Goal: Complete application form: Complete application form

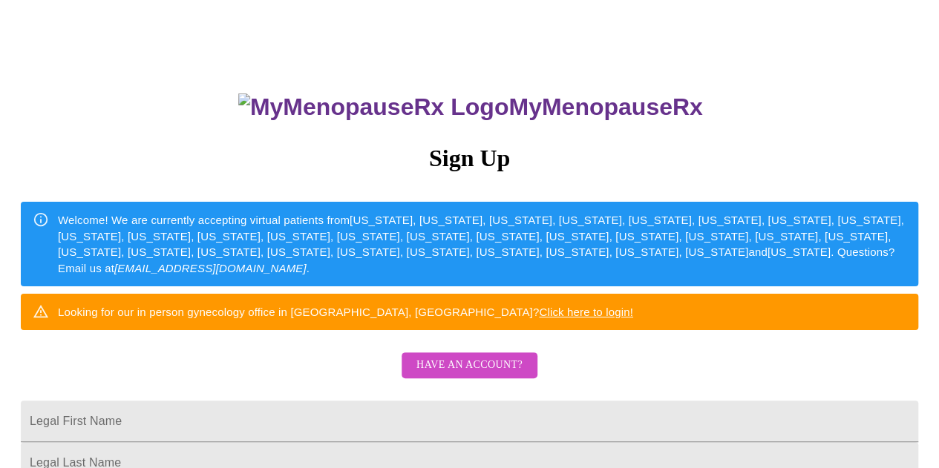
scroll to position [74, 0]
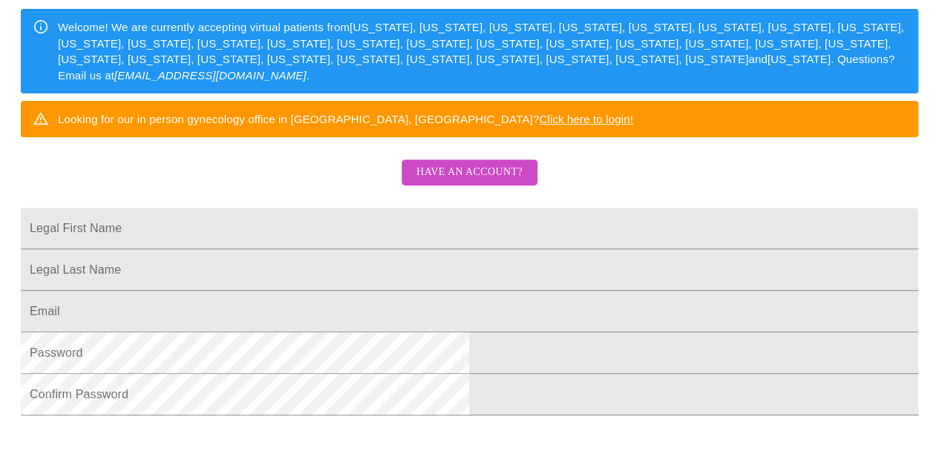
click at [462, 182] on span "Have an account?" at bounding box center [469, 172] width 106 height 19
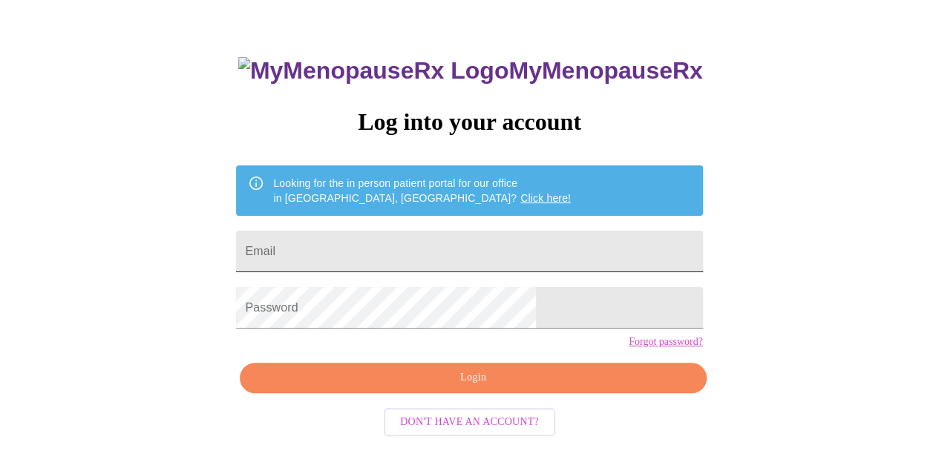
type input "[EMAIL_ADDRESS][DOMAIN_NAME]"
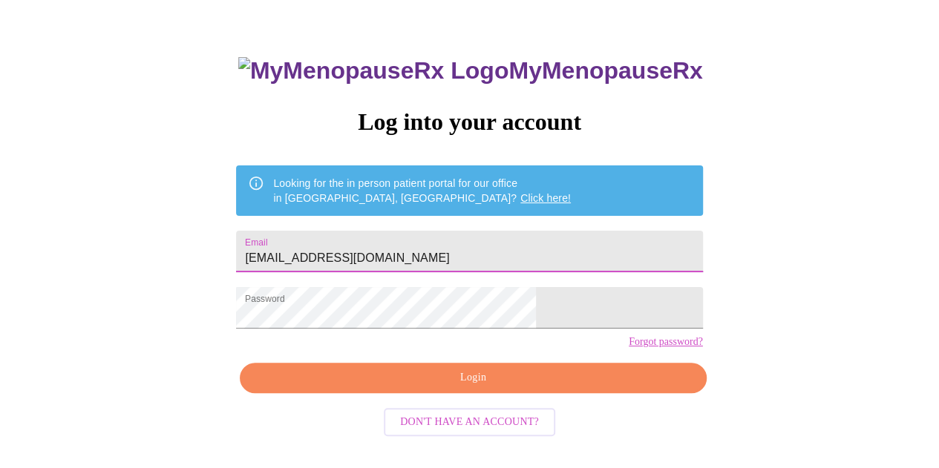
click at [466, 388] on span "Login" at bounding box center [473, 378] width 432 height 19
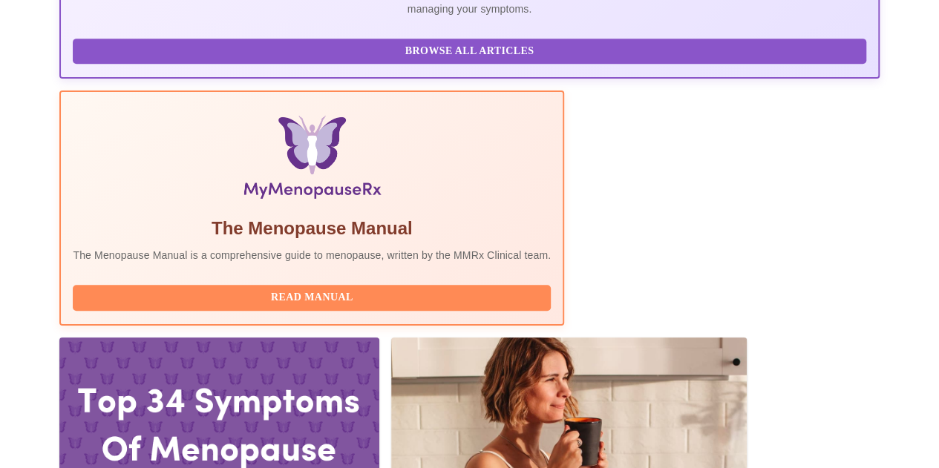
scroll to position [437, 0]
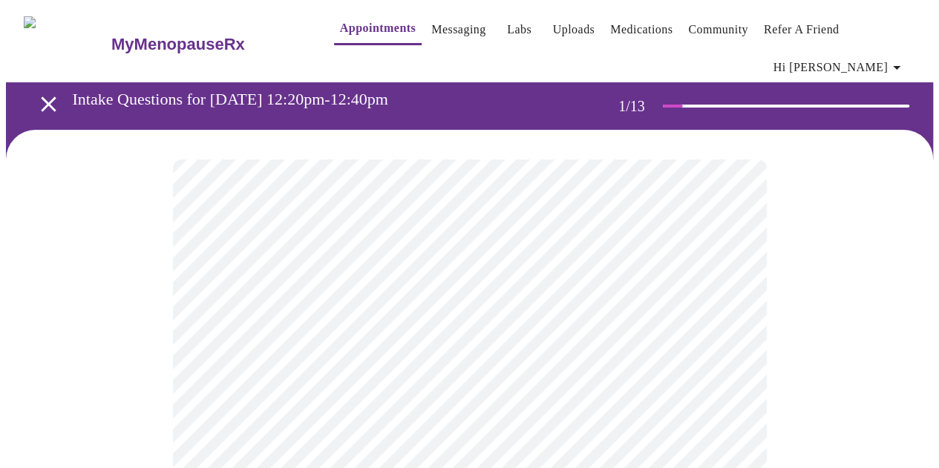
click at [670, 105] on div at bounding box center [560, 106] width 246 height 3
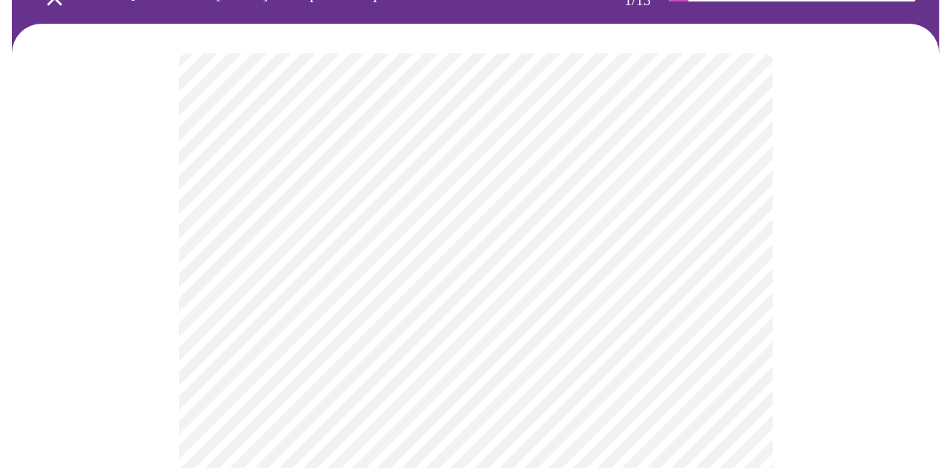
scroll to position [148, 0]
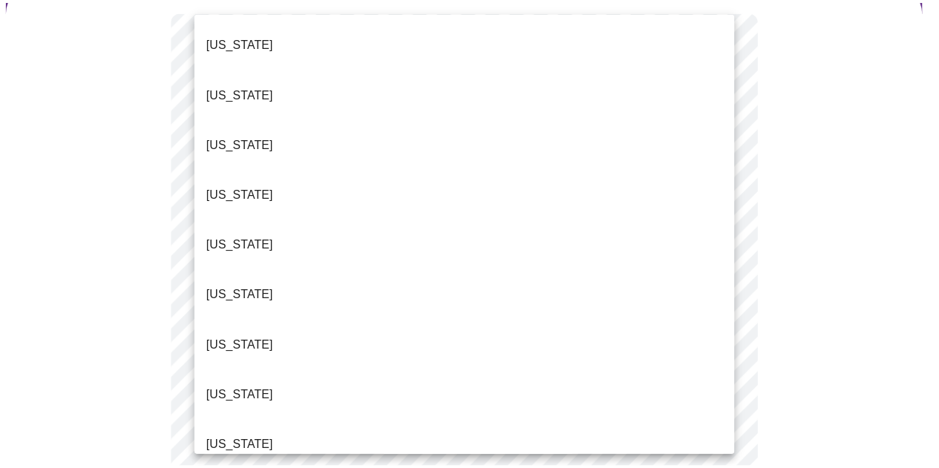
scroll to position [1231, 0]
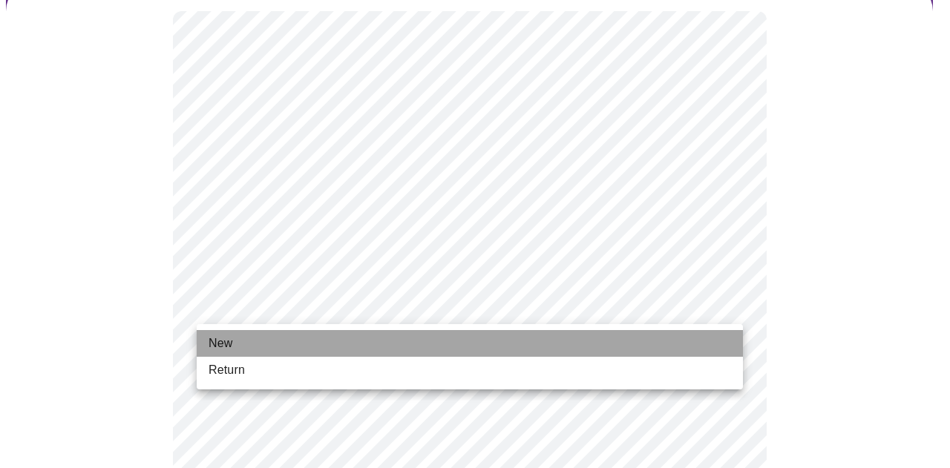
click at [252, 338] on li "New" at bounding box center [470, 343] width 546 height 27
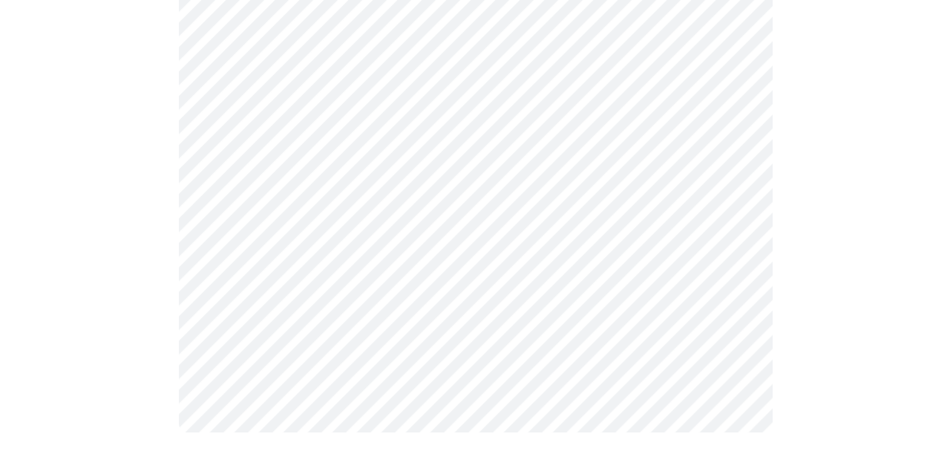
scroll to position [0, 0]
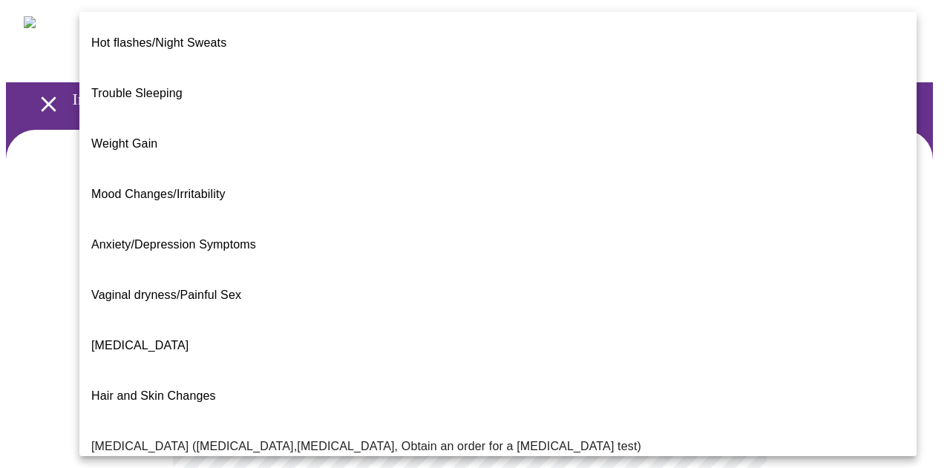
click at [406, 320] on body "MyMenopauseRx Appointments Messaging Labs Uploads Medications Community Refer a…" at bounding box center [475, 462] width 938 height 912
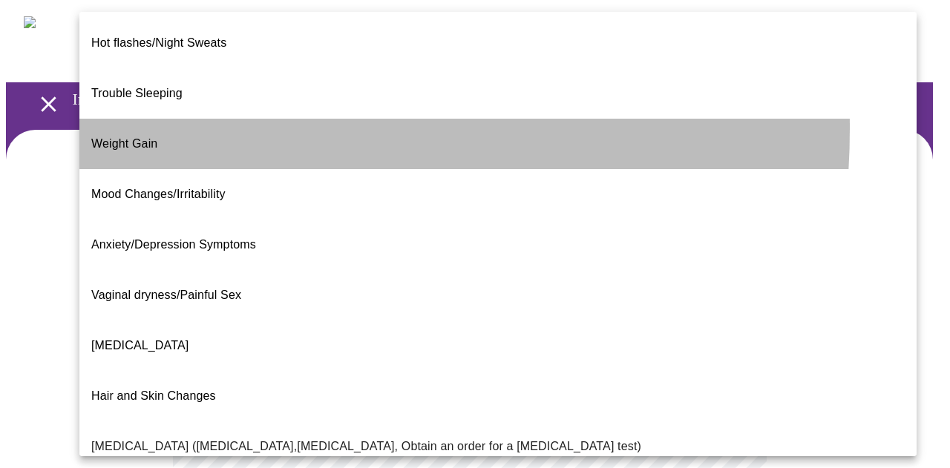
click at [160, 119] on li "Weight Gain" at bounding box center [497, 144] width 837 height 50
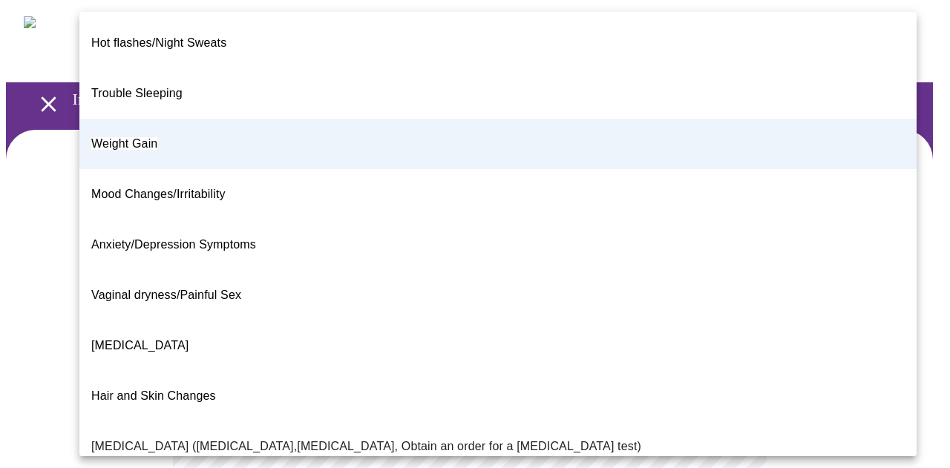
click at [349, 329] on body "MyMenopauseRx Appointments Messaging Labs Uploads Medications Community Refer a…" at bounding box center [475, 457] width 938 height 903
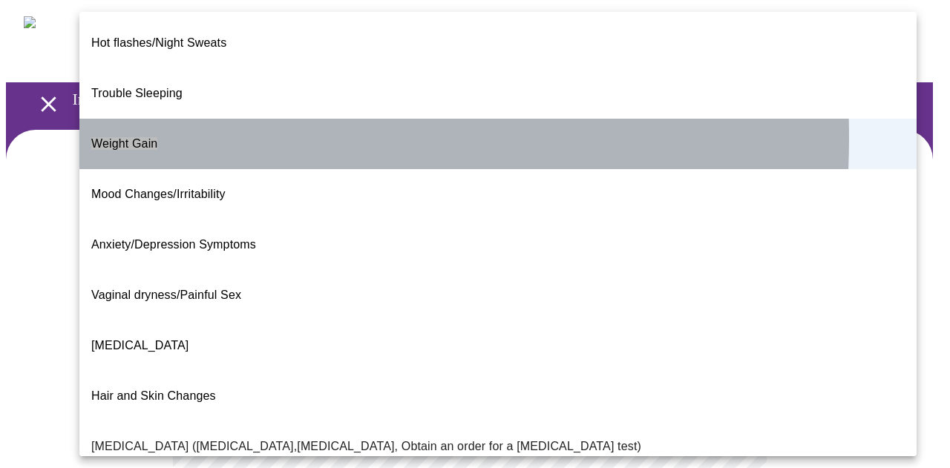
click at [120, 137] on span "Weight Gain" at bounding box center [124, 143] width 66 height 13
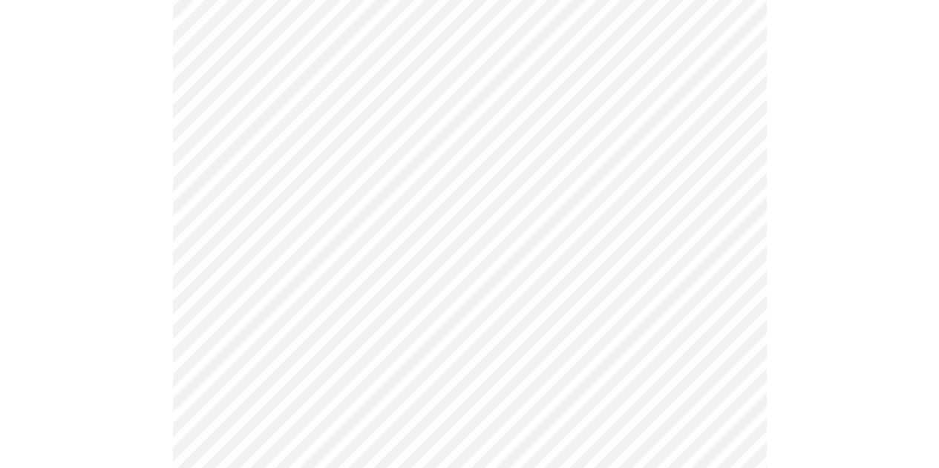
scroll to position [223, 0]
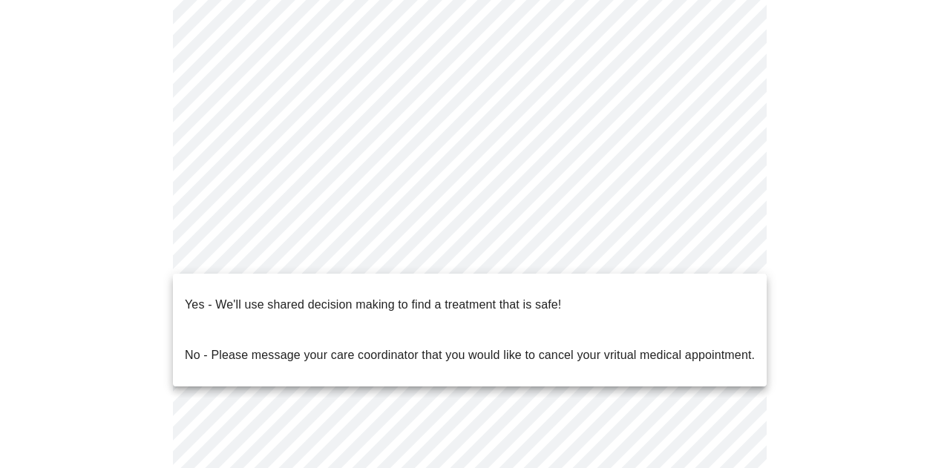
click at [330, 252] on body "MyMenopauseRx Appointments Messaging Labs Uploads Medications Community Refer a…" at bounding box center [475, 234] width 938 height 903
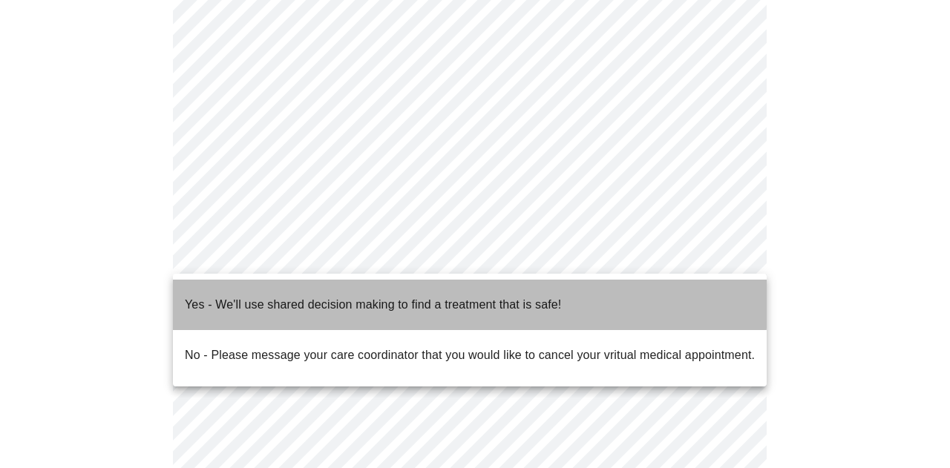
click at [330, 296] on p "Yes - We'll use shared decision making to find a treatment that is safe!" at bounding box center [373, 305] width 376 height 18
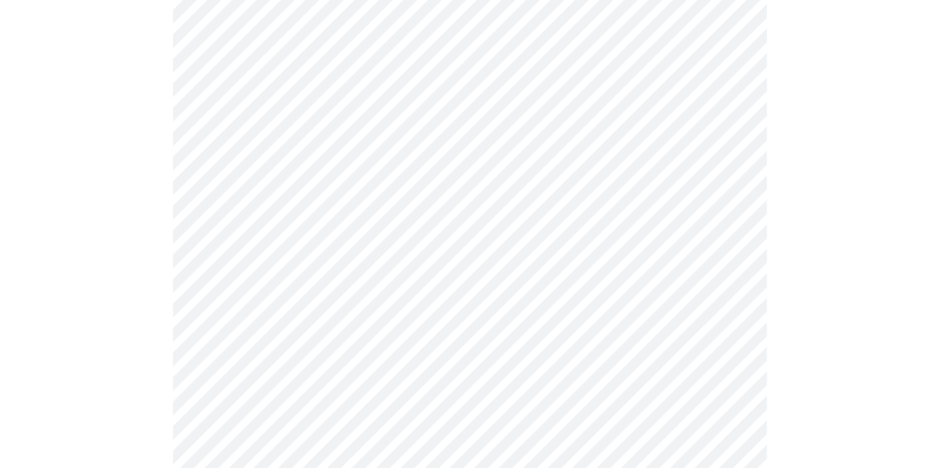
scroll to position [371, 0]
click at [116, 355] on div at bounding box center [469, 144] width 927 height 771
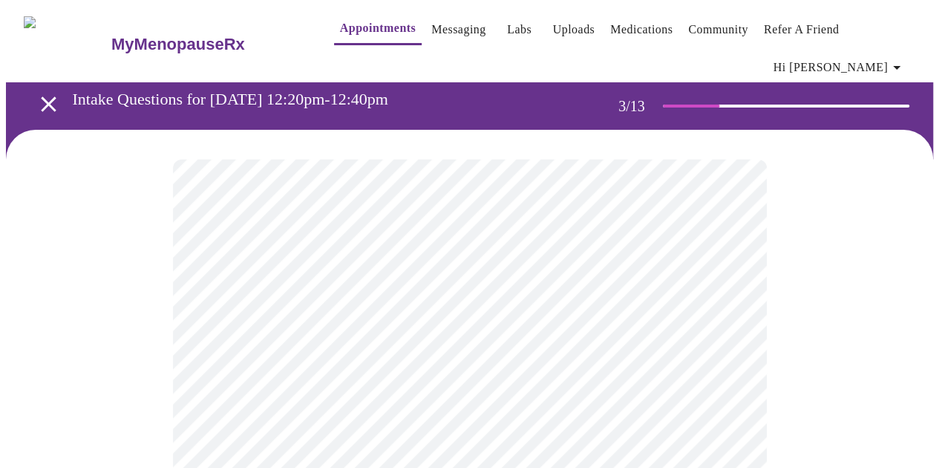
scroll to position [148, 0]
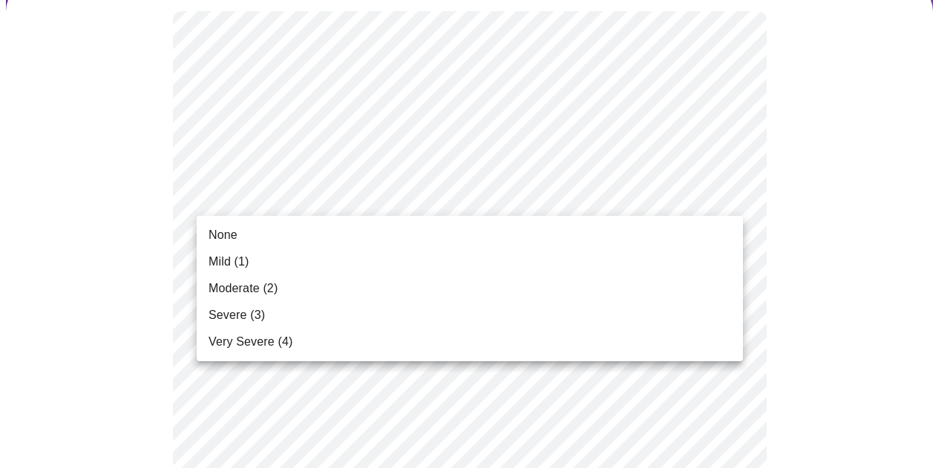
click at [272, 271] on li "Mild (1)" at bounding box center [470, 262] width 546 height 27
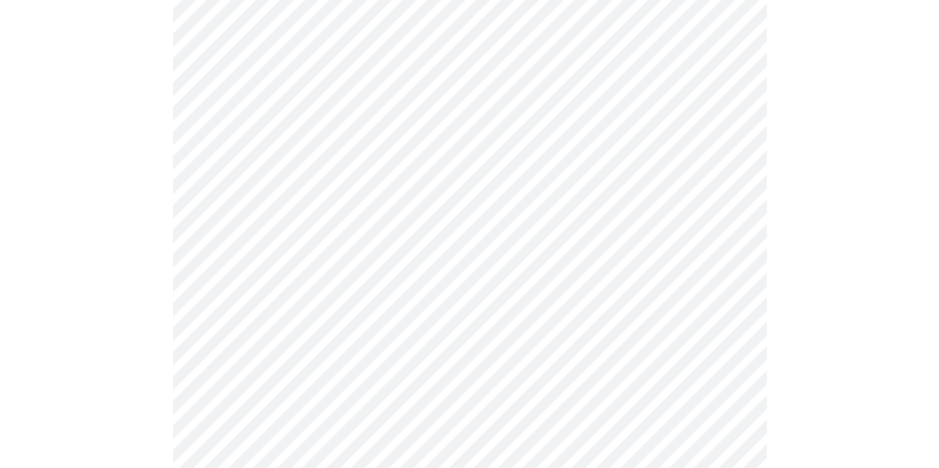
scroll to position [223, 0]
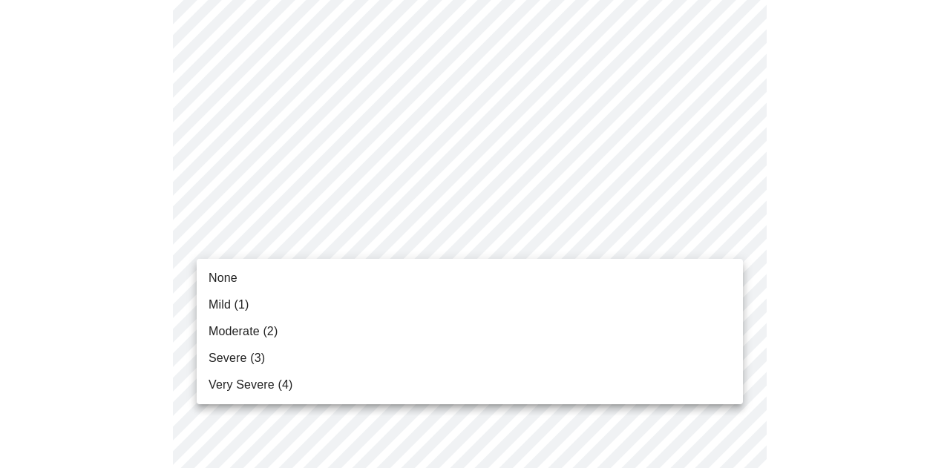
click at [353, 324] on li "Moderate (2)" at bounding box center [470, 331] width 546 height 27
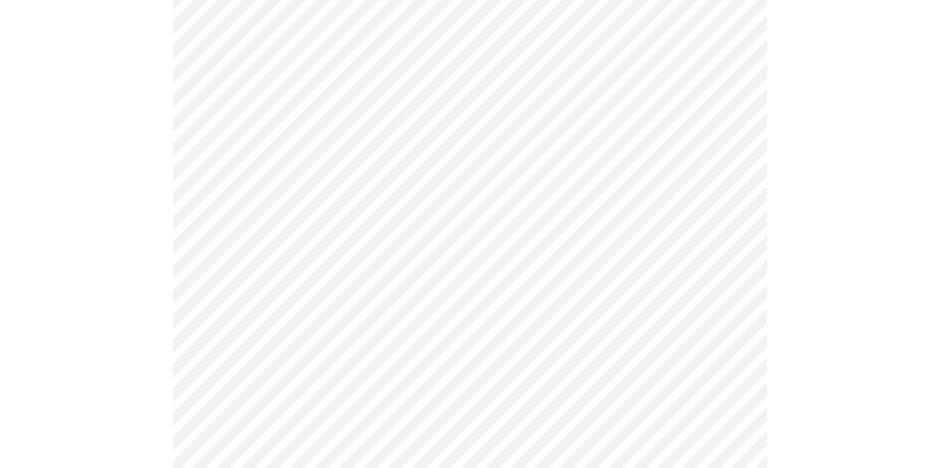
scroll to position [371, 0]
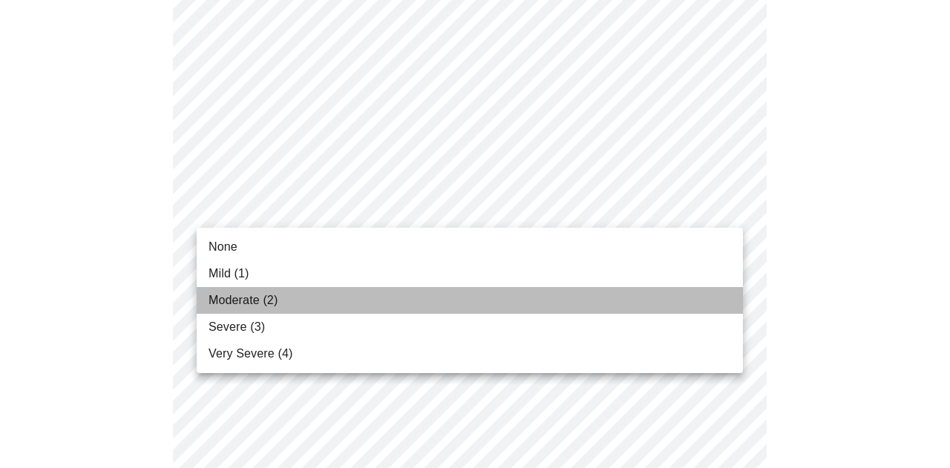
click at [349, 292] on li "Moderate (2)" at bounding box center [470, 300] width 546 height 27
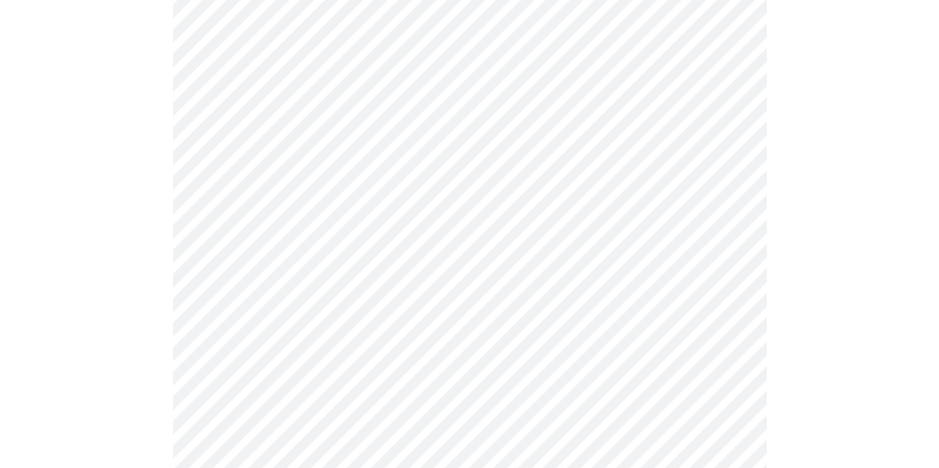
scroll to position [445, 0]
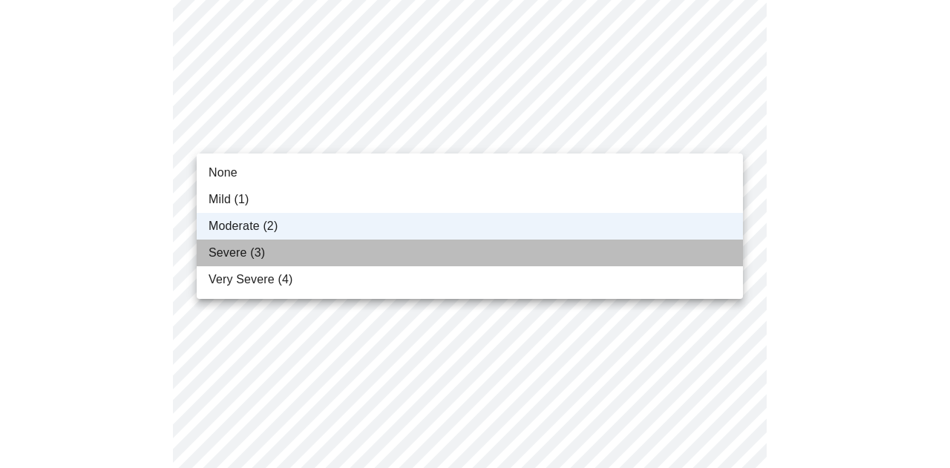
click at [327, 252] on li "Severe (3)" at bounding box center [470, 253] width 546 height 27
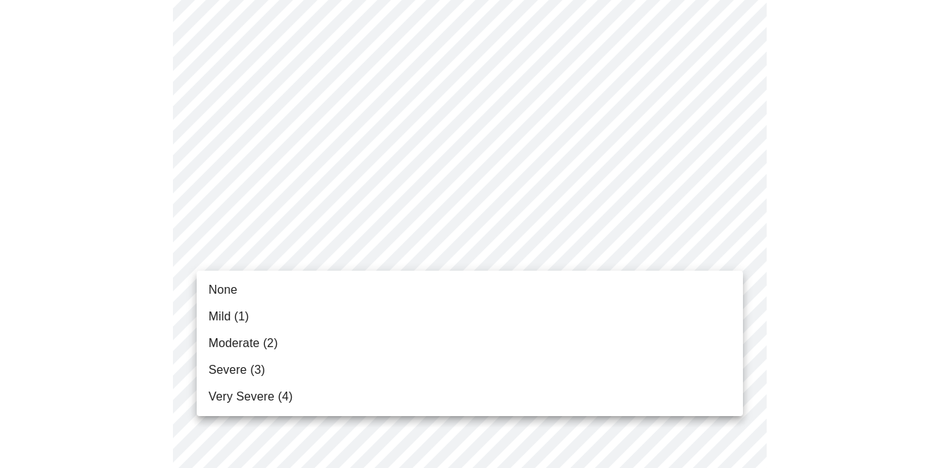
click at [321, 318] on li "Mild (1)" at bounding box center [470, 317] width 546 height 27
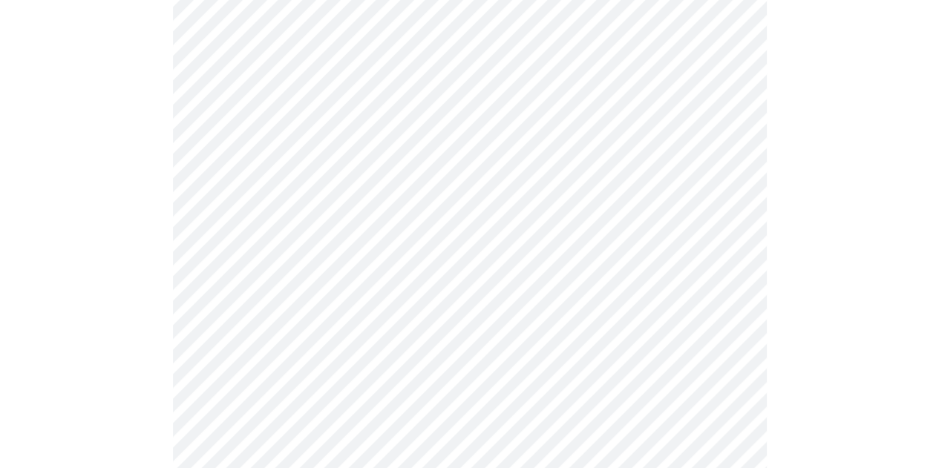
scroll to position [520, 0]
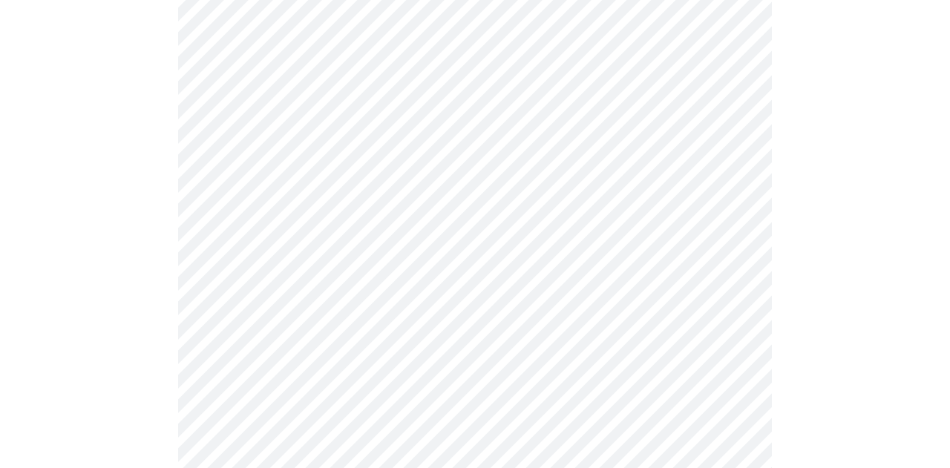
click at [350, 267] on body "MyMenopauseRx Appointments Messaging Labs Uploads Medications Community Refer a…" at bounding box center [475, 442] width 938 height 1912
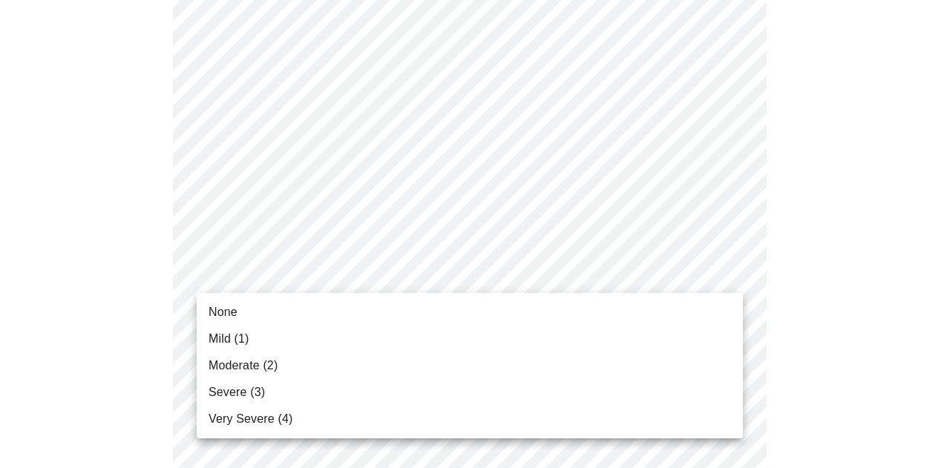
click at [329, 351] on li "Mild (1)" at bounding box center [470, 339] width 546 height 27
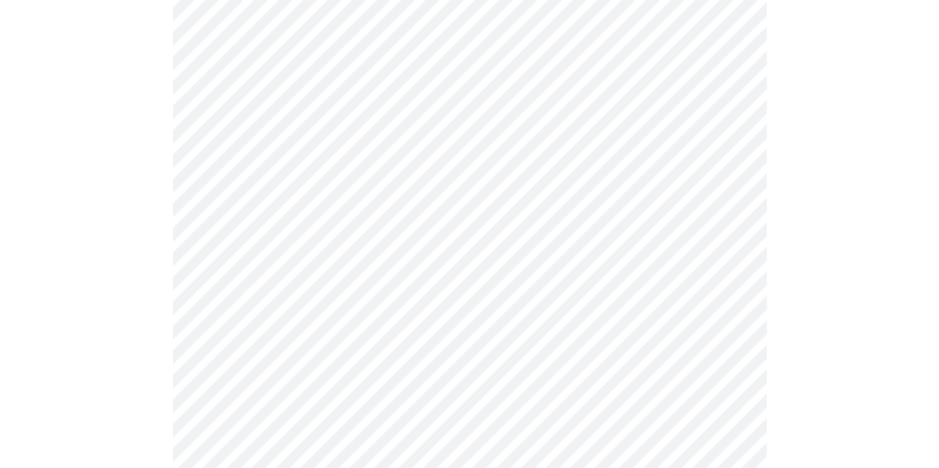
scroll to position [668, 0]
click at [330, 218] on body "MyMenopauseRx Appointments Messaging Labs Uploads Medications Community Refer a…" at bounding box center [469, 284] width 927 height 1892
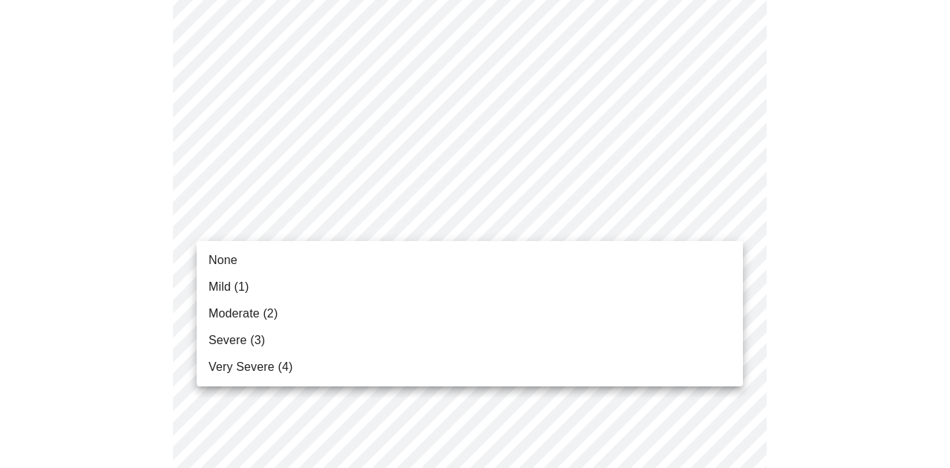
click at [318, 315] on li "Moderate (2)" at bounding box center [470, 314] width 546 height 27
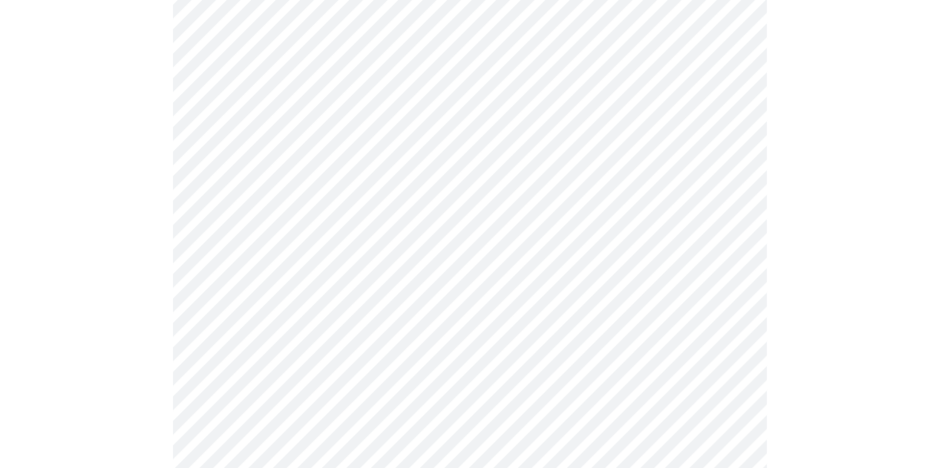
scroll to position [742, 0]
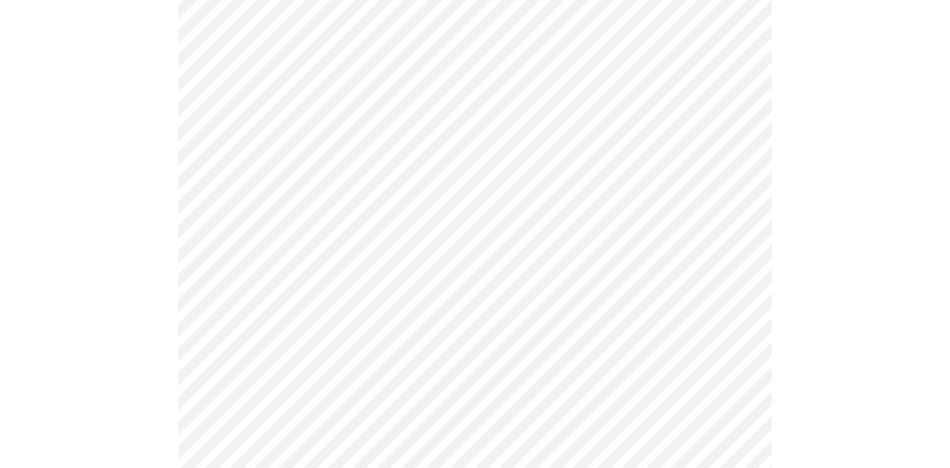
click at [313, 265] on body "MyMenopauseRx Appointments Messaging Labs Uploads Medications Community Refer a…" at bounding box center [475, 199] width 938 height 1871
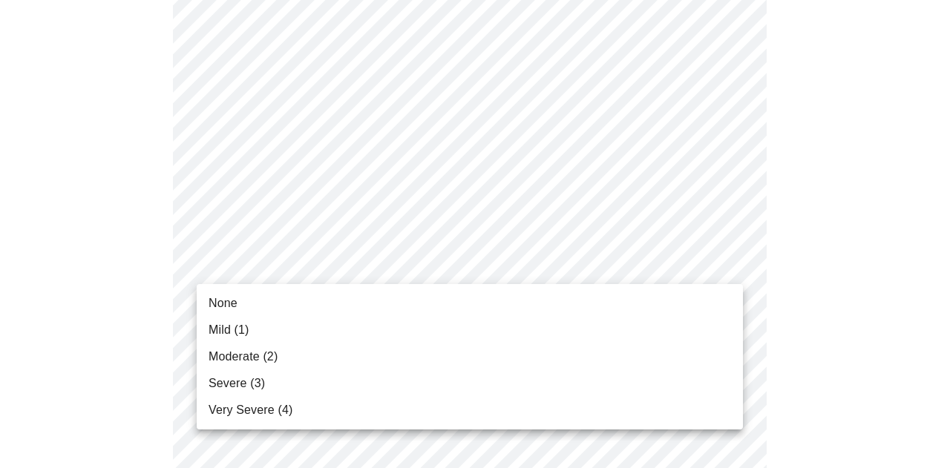
click at [304, 379] on li "Severe (3)" at bounding box center [470, 383] width 546 height 27
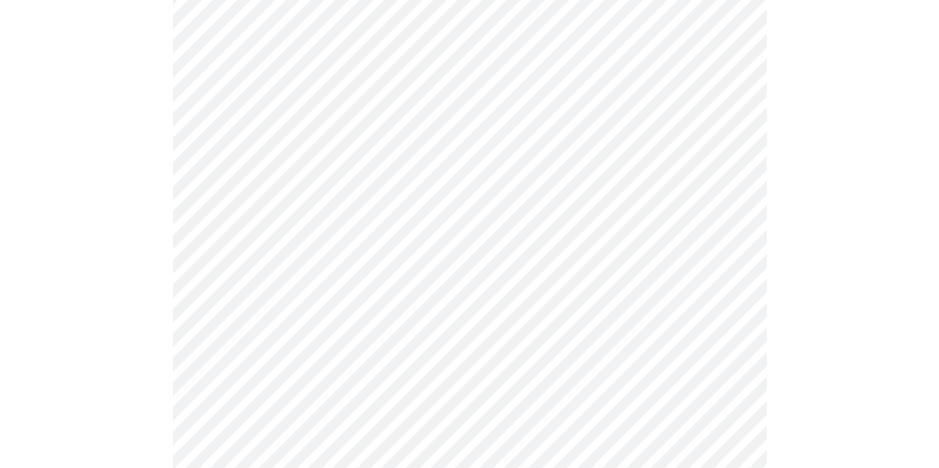
scroll to position [891, 0]
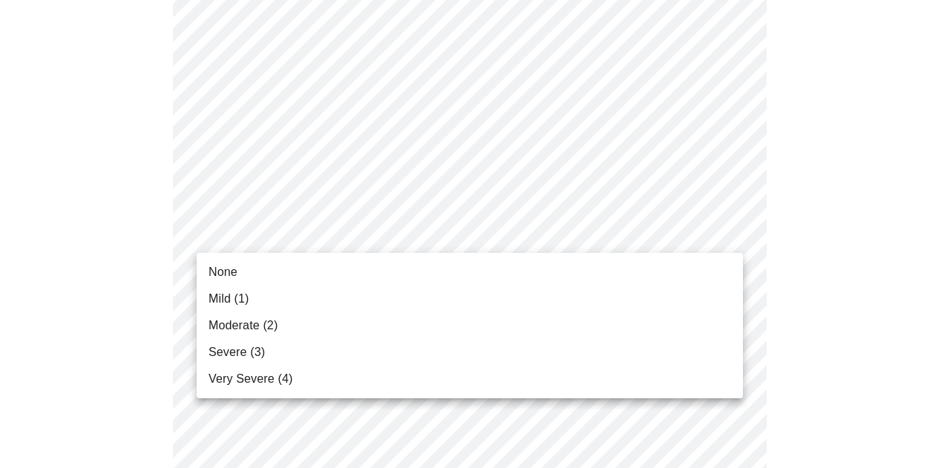
click at [352, 222] on body "MyMenopauseRx Appointments Messaging Labs Uploads Medications Community Refer a…" at bounding box center [475, 40] width 938 height 1850
click at [324, 316] on li "Moderate (2)" at bounding box center [470, 326] width 546 height 27
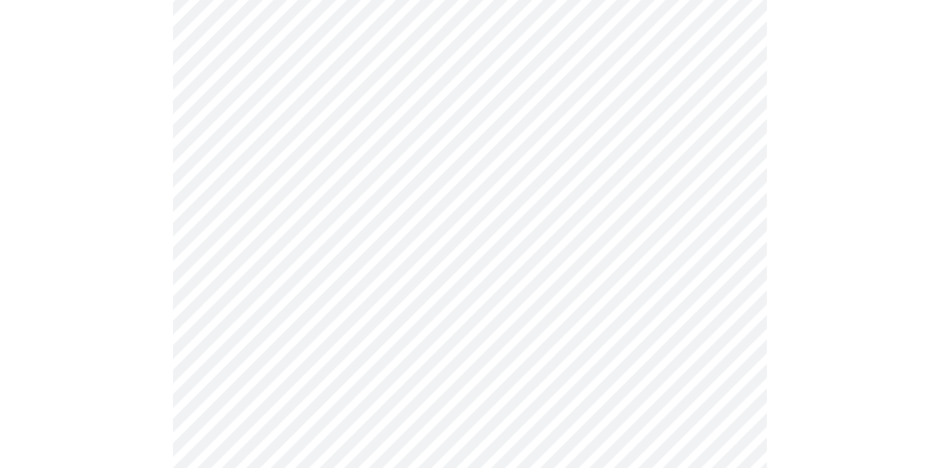
scroll to position [965, 0]
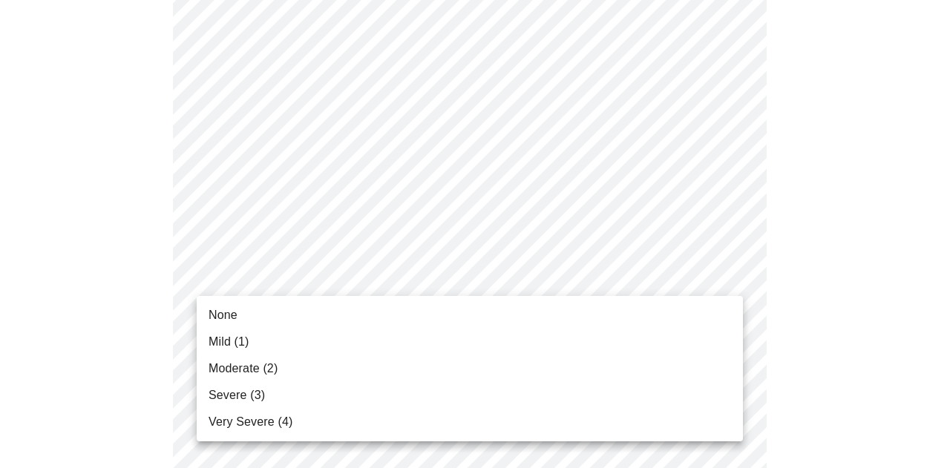
click at [333, 312] on li "None" at bounding box center [470, 315] width 546 height 27
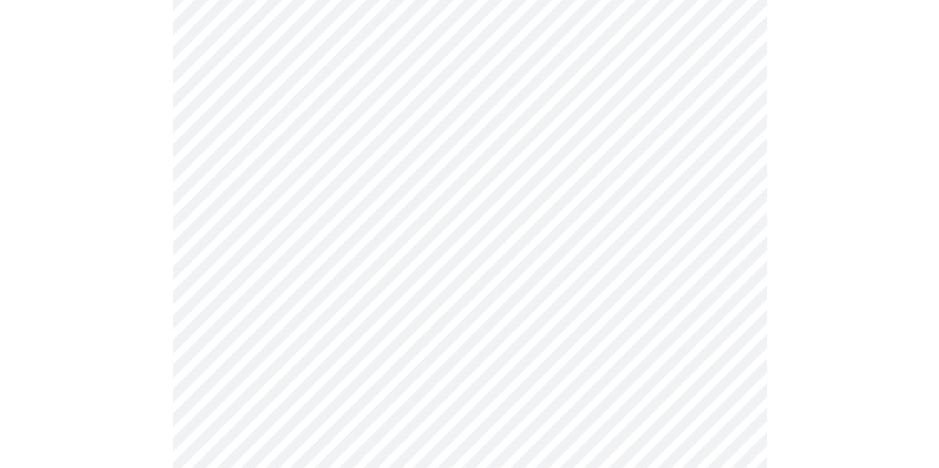
scroll to position [1039, 0]
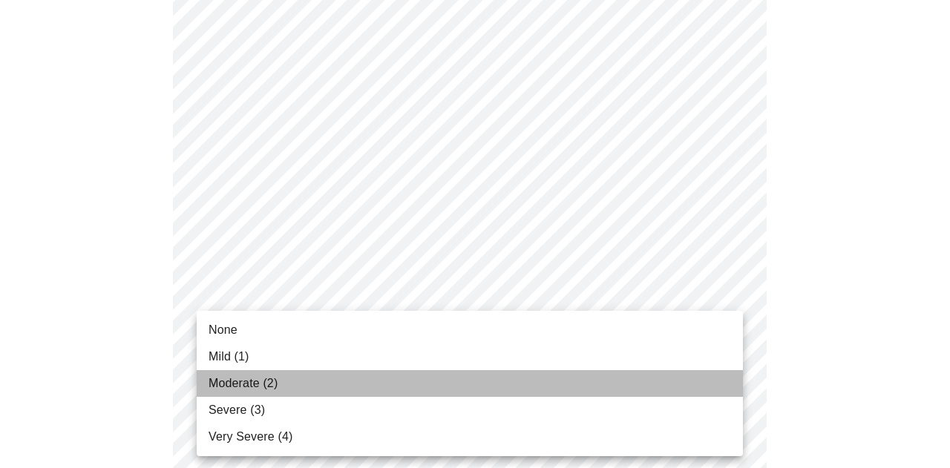
click at [337, 376] on li "Moderate (2)" at bounding box center [470, 383] width 546 height 27
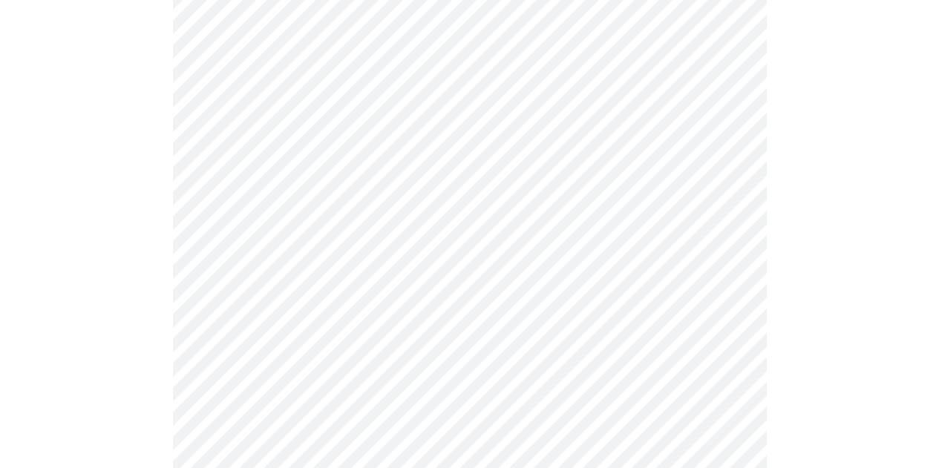
scroll to position [1188, 0]
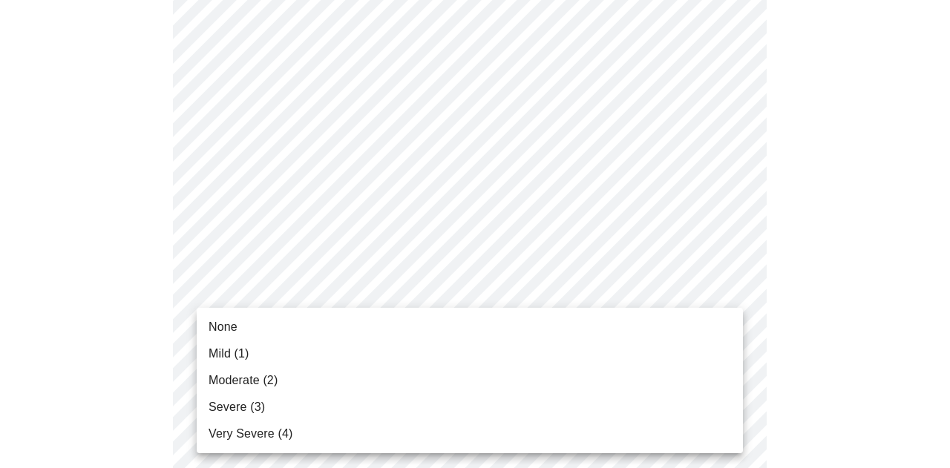
click at [344, 381] on li "Moderate (2)" at bounding box center [470, 380] width 546 height 27
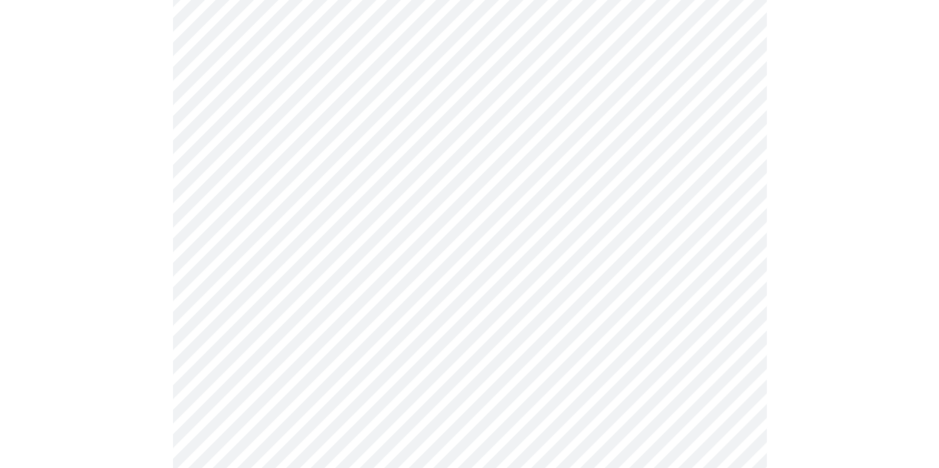
scroll to position [594, 0]
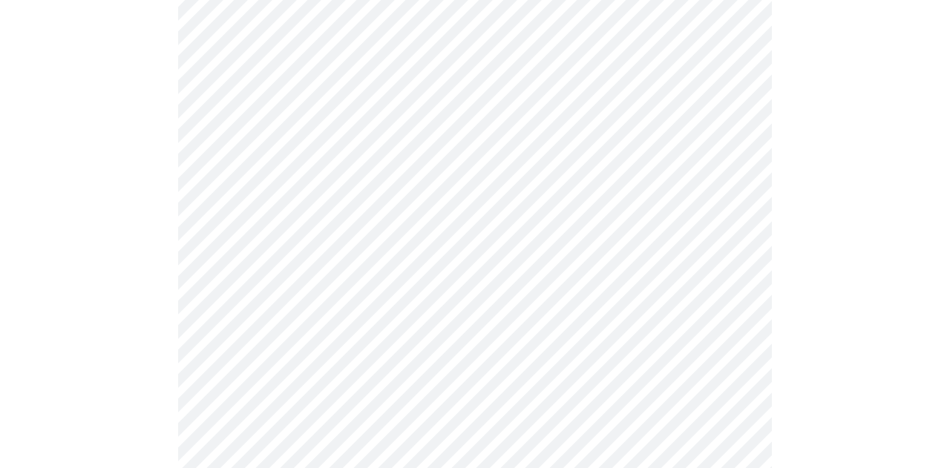
click at [376, 275] on body "MyMenopauseRx Appointments Messaging Labs Uploads Medications Community Refer a…" at bounding box center [475, 124] width 938 height 1425
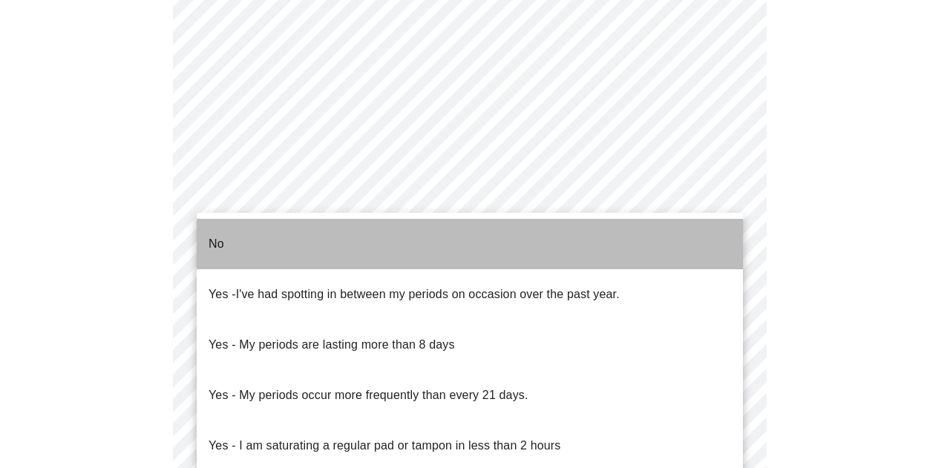
click at [353, 237] on li "No" at bounding box center [470, 244] width 546 height 50
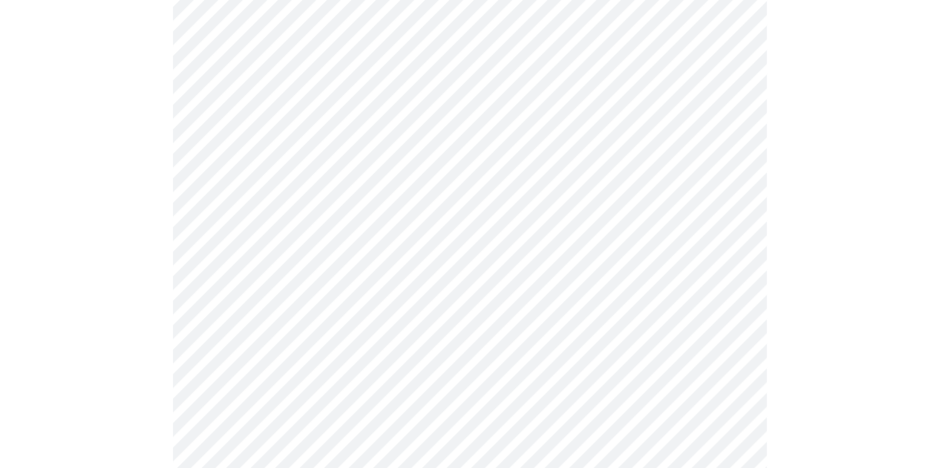
scroll to position [668, 0]
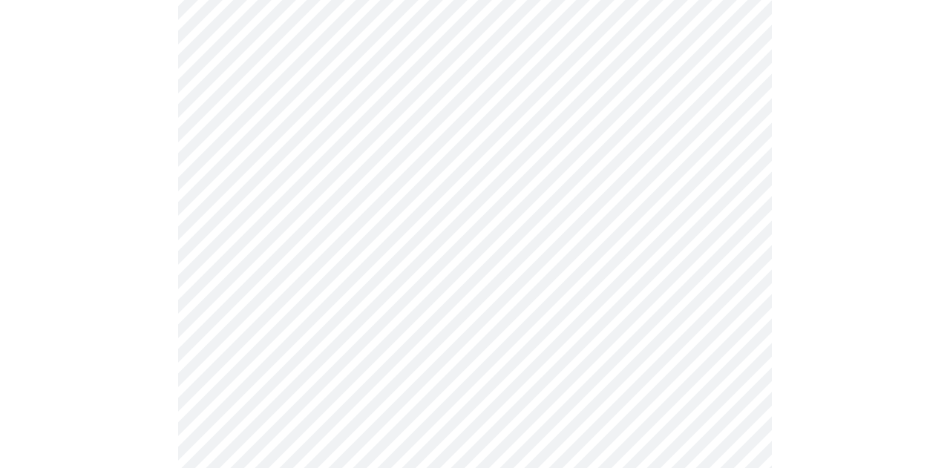
click at [393, 310] on body "MyMenopauseRx Appointments Messaging Labs Uploads Medications Community Refer a…" at bounding box center [475, 46] width 938 height 1416
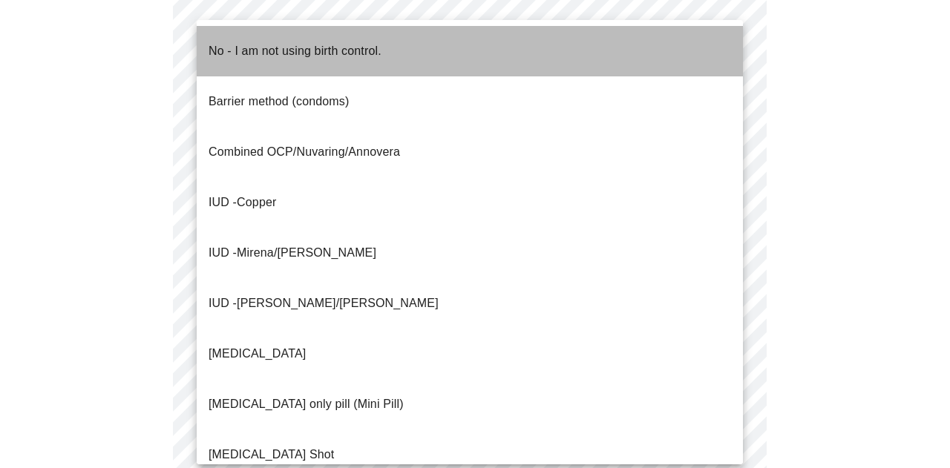
click at [302, 47] on p "No - I am not using birth control." at bounding box center [295, 51] width 173 height 18
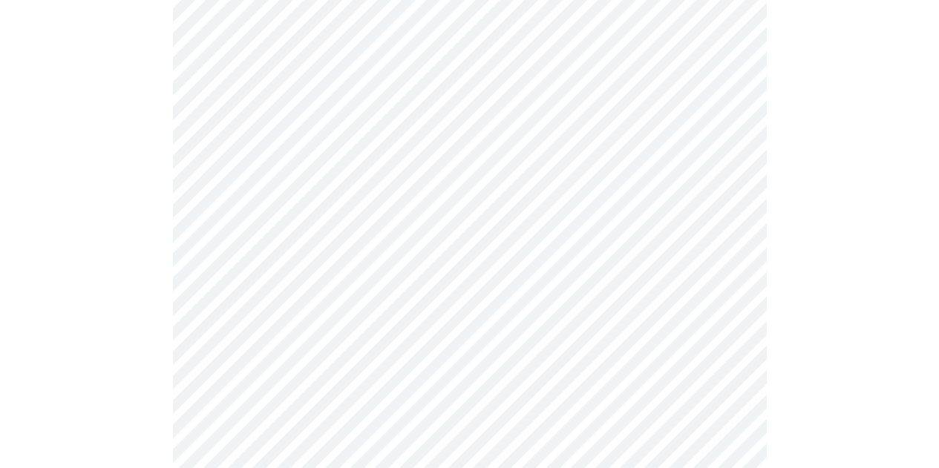
scroll to position [817, 0]
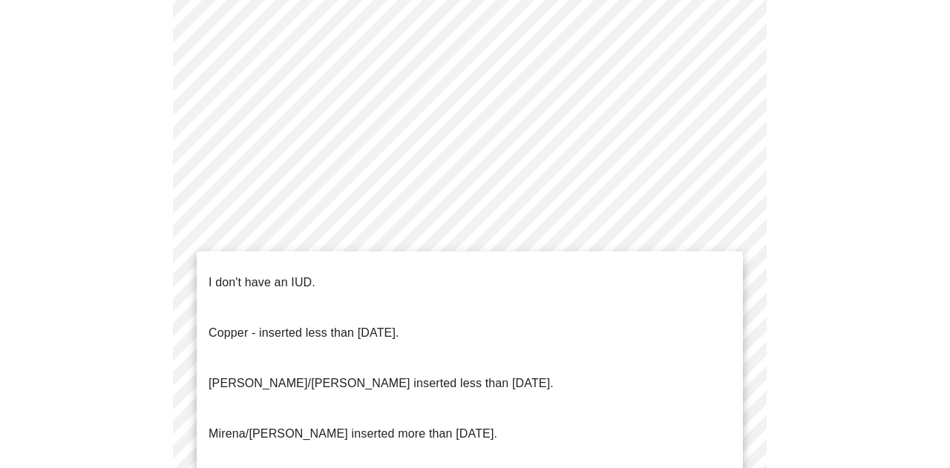
click at [359, 282] on li "I don't have an IUD." at bounding box center [470, 283] width 546 height 50
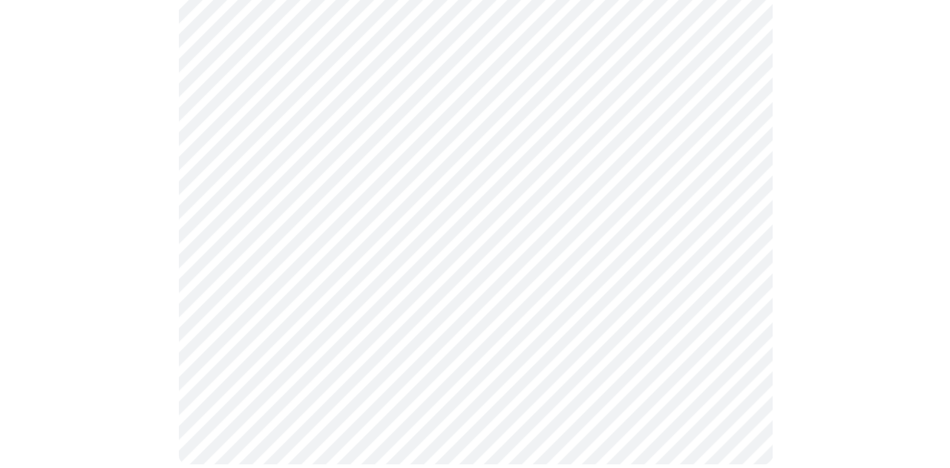
scroll to position [929, 0]
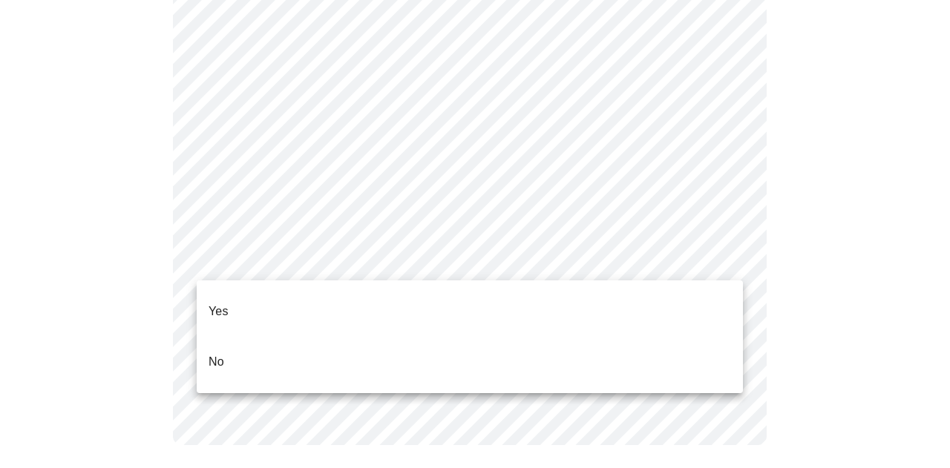
click at [341, 356] on li "No" at bounding box center [470, 362] width 546 height 50
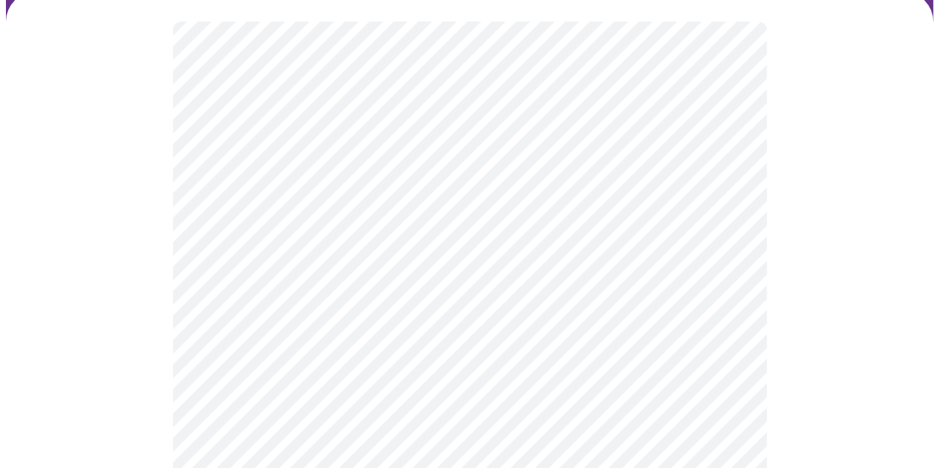
scroll to position [148, 0]
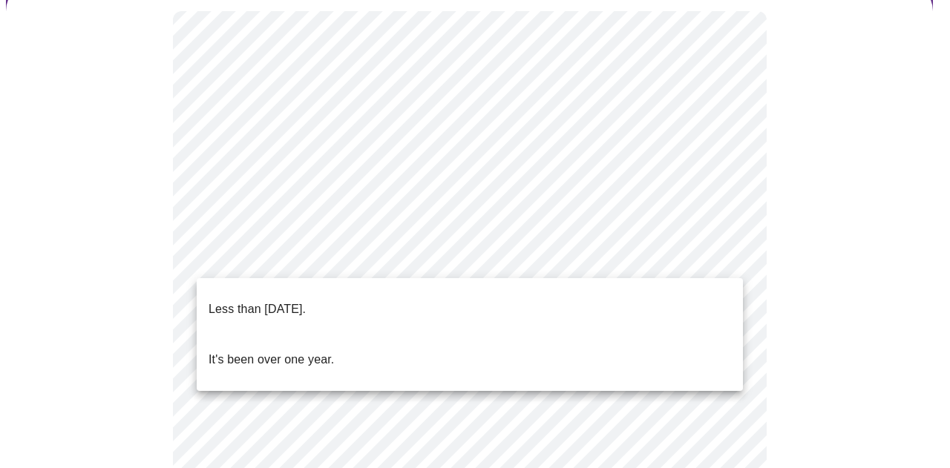
click at [371, 262] on body "MyMenopauseRx Appointments Messaging Labs Uploads Medications Community Refer a…" at bounding box center [475, 468] width 938 height 1223
click at [367, 299] on li "Less than [DATE]." at bounding box center [470, 309] width 546 height 50
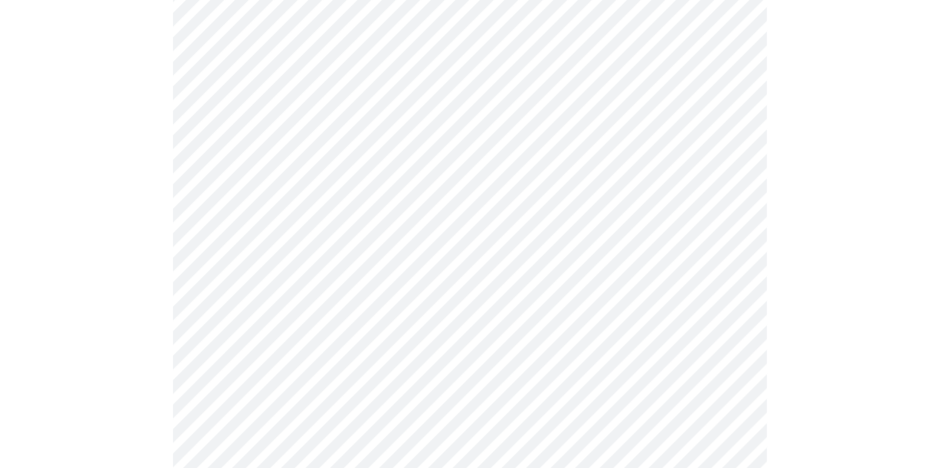
scroll to position [297, 0]
click at [277, 230] on body "MyMenopauseRx Appointments Messaging Labs Uploads Medications Community Refer a…" at bounding box center [469, 316] width 927 height 1215
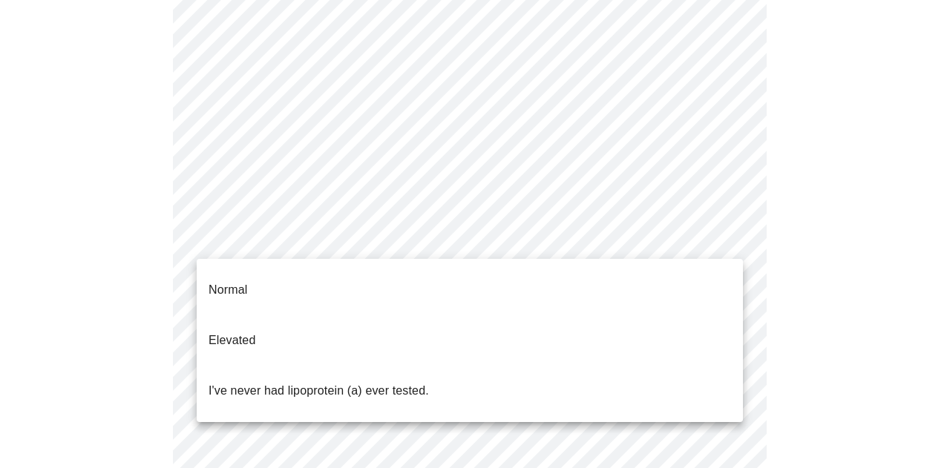
drag, startPoint x: 189, startPoint y: 167, endPoint x: 350, endPoint y: 171, distance: 161.9
click at [350, 171] on div at bounding box center [475, 234] width 950 height 468
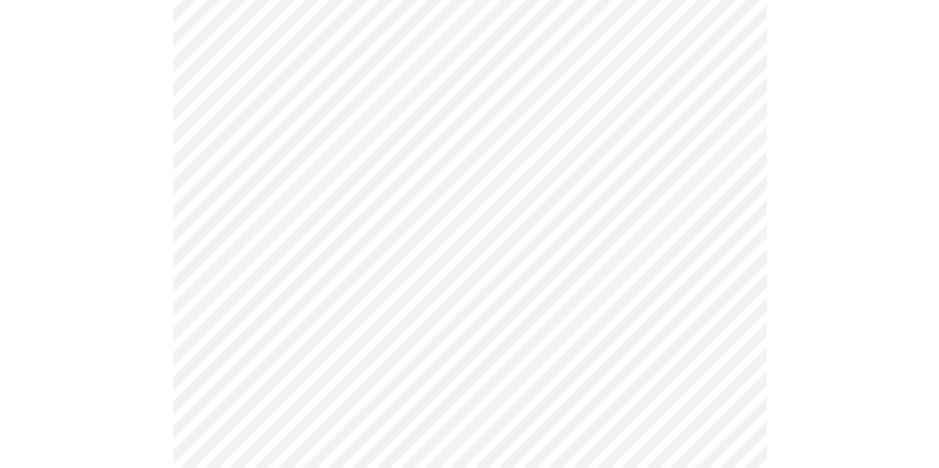
click at [283, 241] on body "MyMenopauseRx Appointments Messaging Labs Uploads Medications Community Refer a…" at bounding box center [469, 316] width 927 height 1215
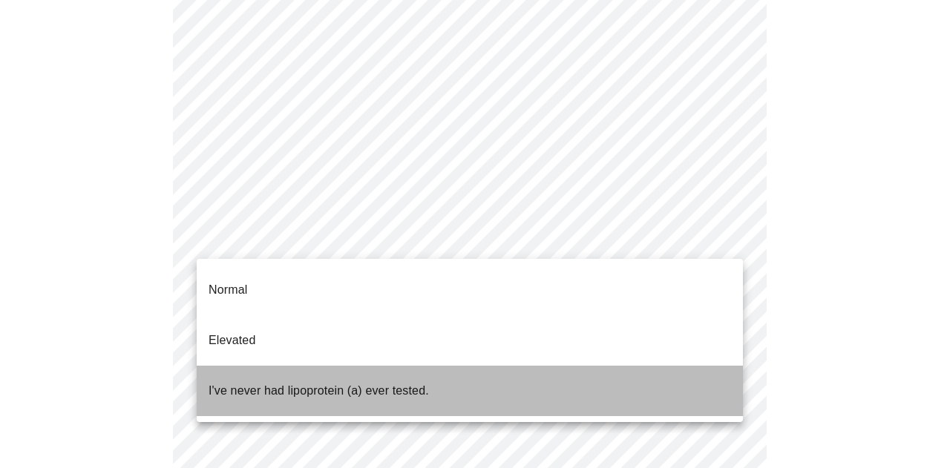
click at [295, 382] on p "I've never had lipoprotein (a) ever tested." at bounding box center [319, 391] width 220 height 18
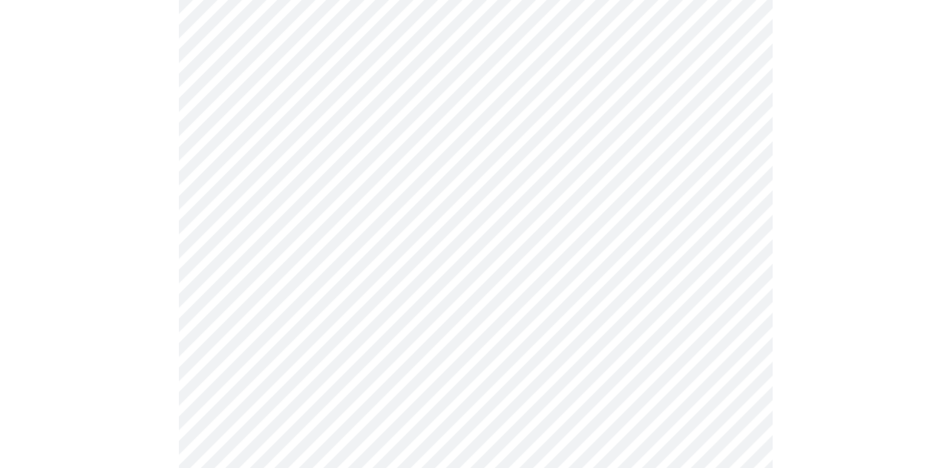
scroll to position [223, 0]
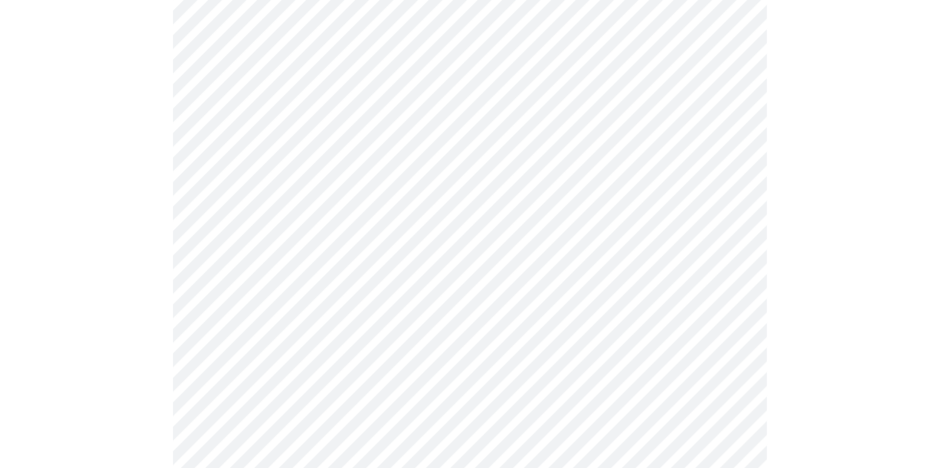
click at [255, 223] on body "MyMenopauseRx Appointments Messaging Labs Uploads Medications Community Refer a…" at bounding box center [469, 189] width 927 height 813
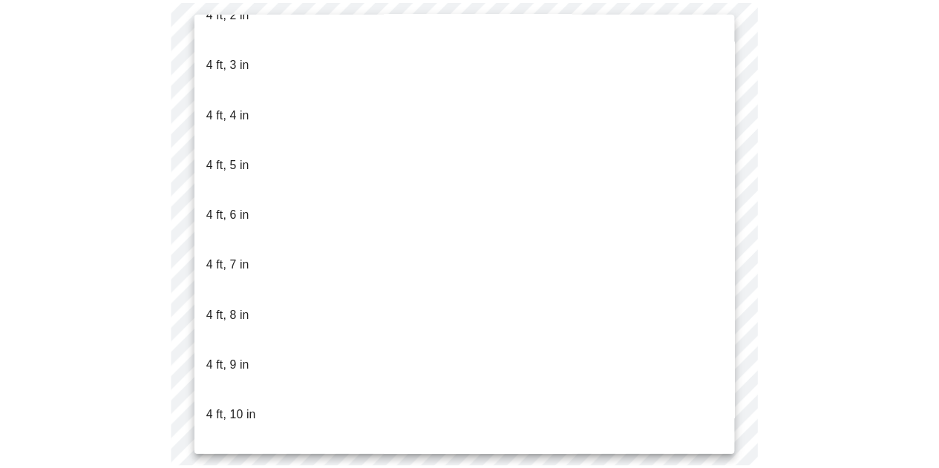
scroll to position [891, 0]
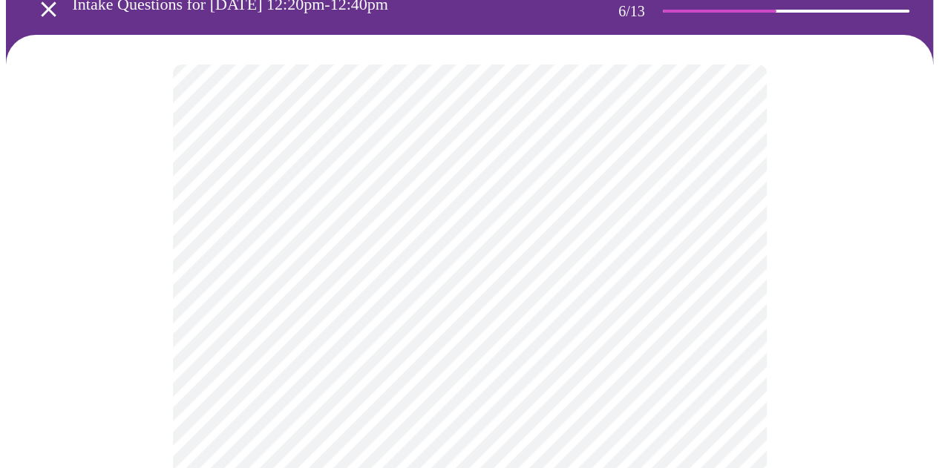
scroll to position [0, 0]
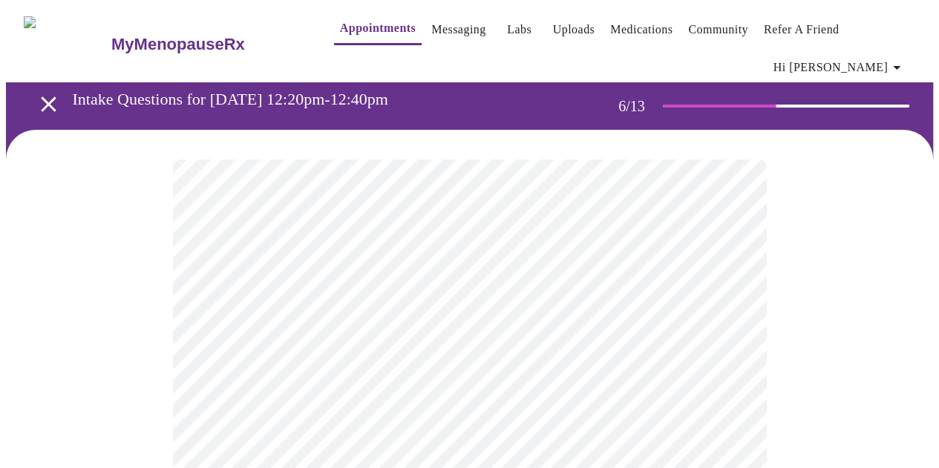
click at [144, 355] on div at bounding box center [469, 470] width 927 height 680
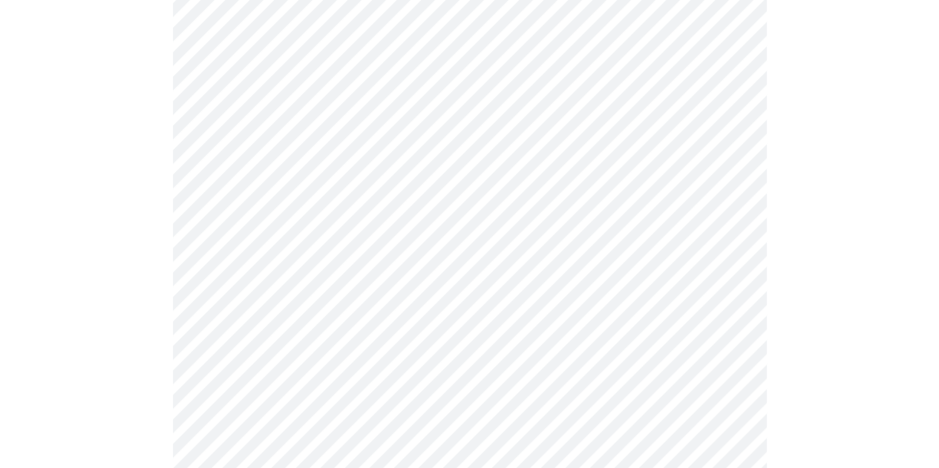
scroll to position [3935, 0]
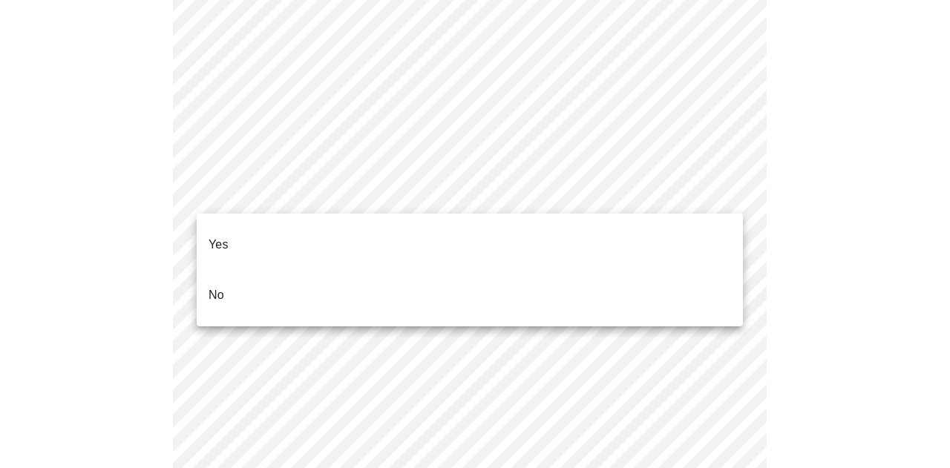
click at [256, 274] on li "No" at bounding box center [470, 295] width 546 height 50
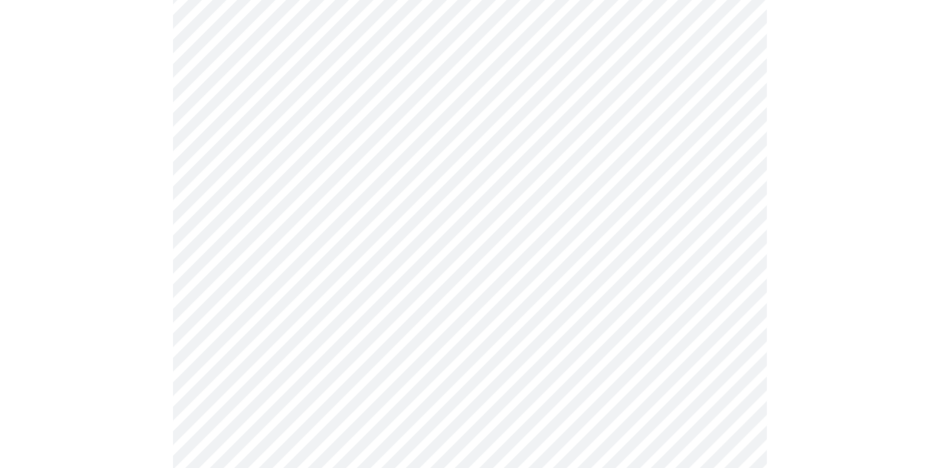
scroll to position [4157, 0]
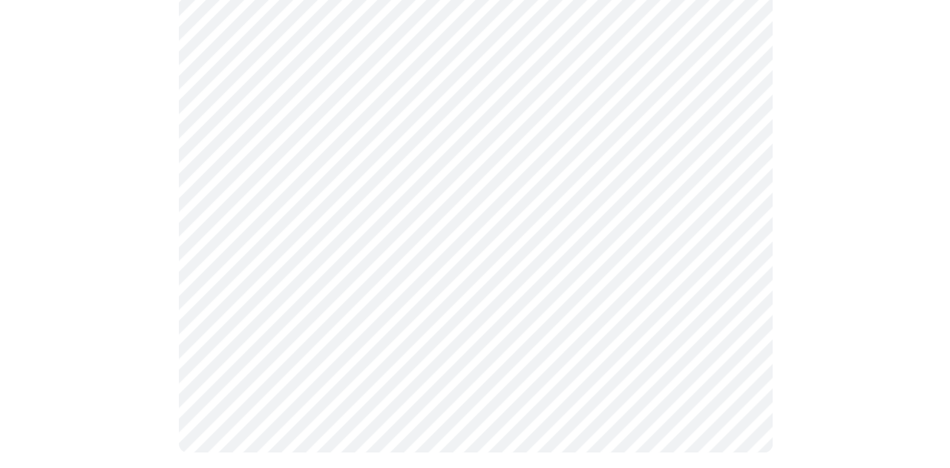
scroll to position [998, 0]
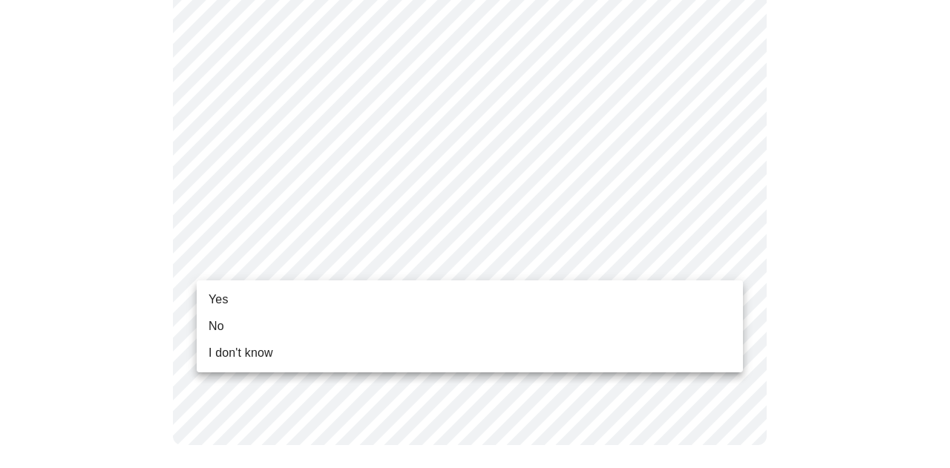
click at [340, 259] on div at bounding box center [475, 234] width 950 height 468
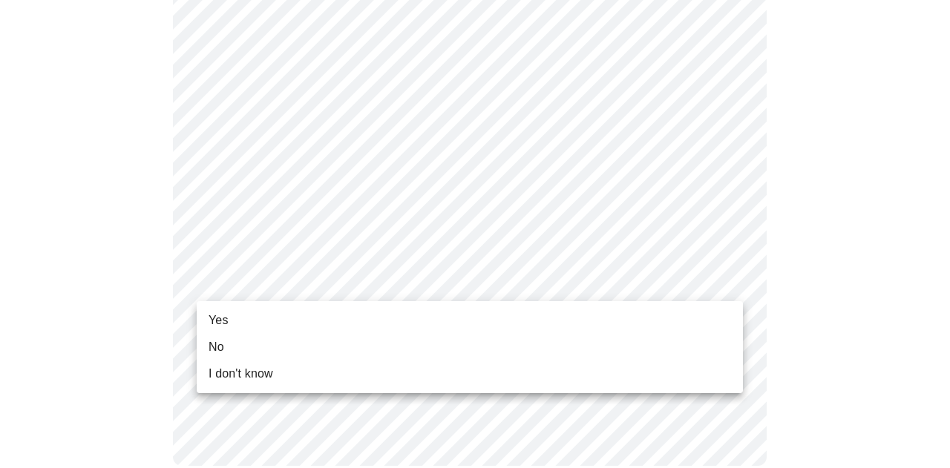
click at [244, 310] on li "Yes" at bounding box center [470, 320] width 546 height 27
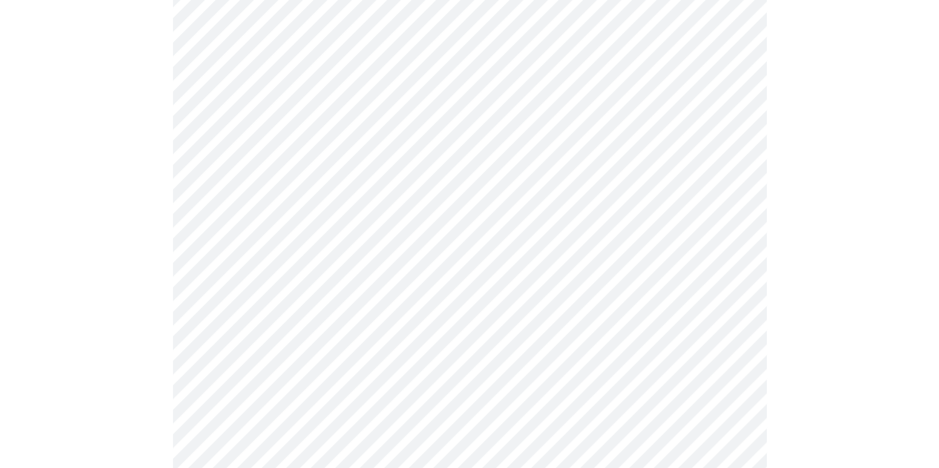
scroll to position [223, 0]
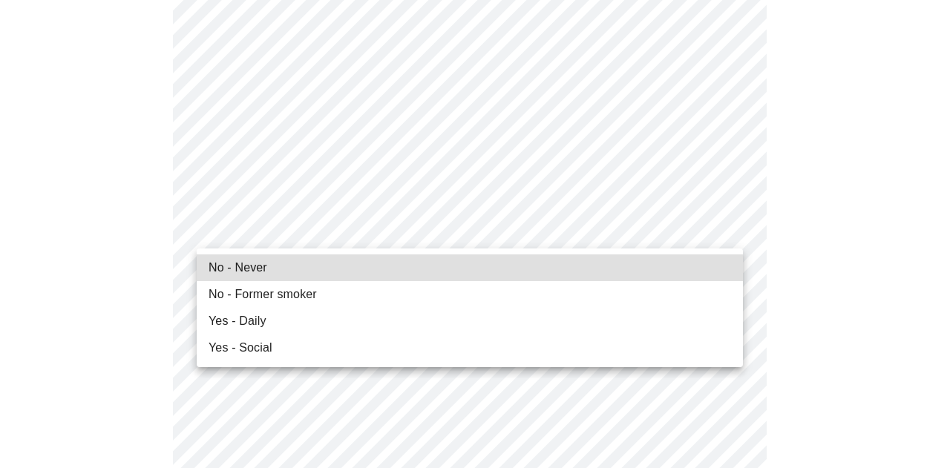
click at [224, 274] on span "No - Never" at bounding box center [238, 268] width 59 height 18
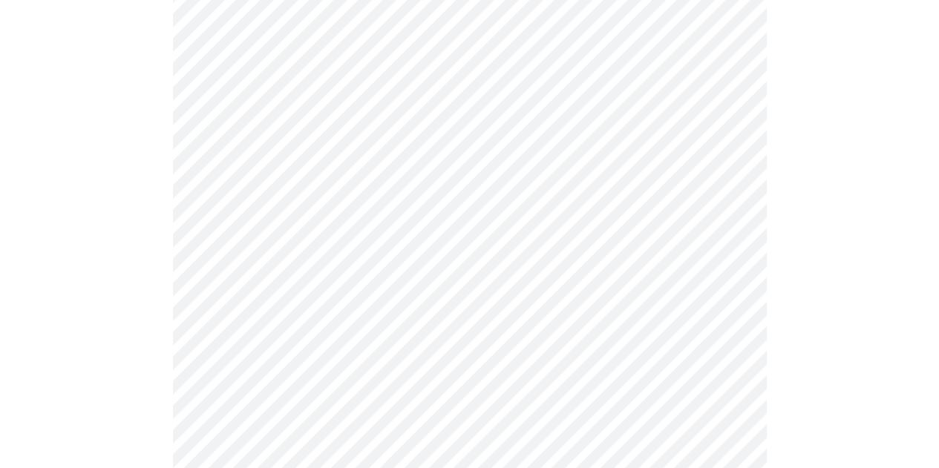
scroll to position [1262, 0]
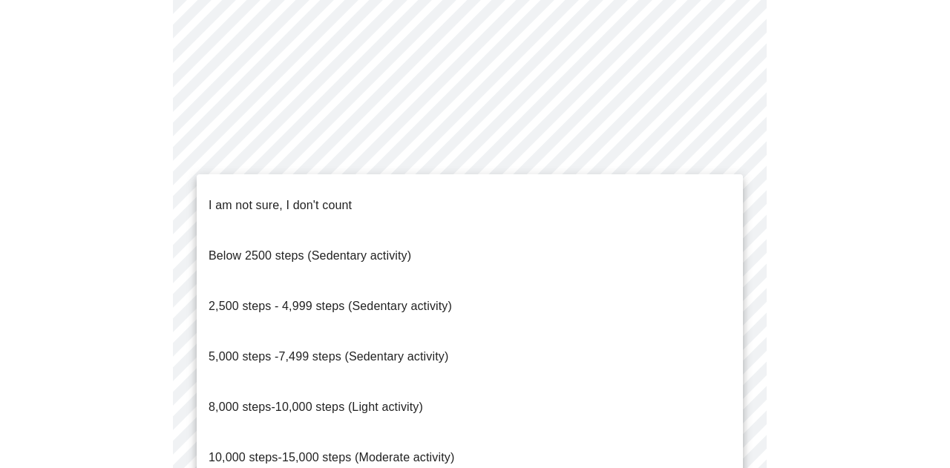
click at [325, 281] on li "2,500 steps - 4,999 steps (Sedentary activity)" at bounding box center [470, 306] width 546 height 50
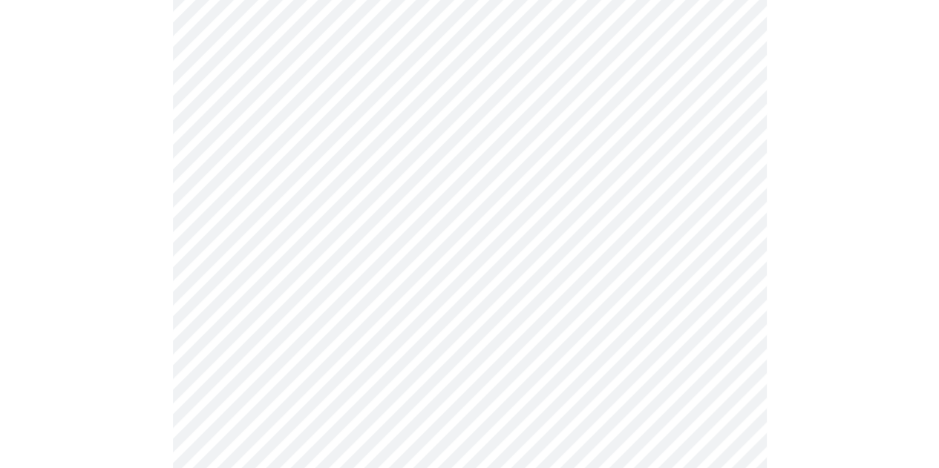
scroll to position [1336, 0]
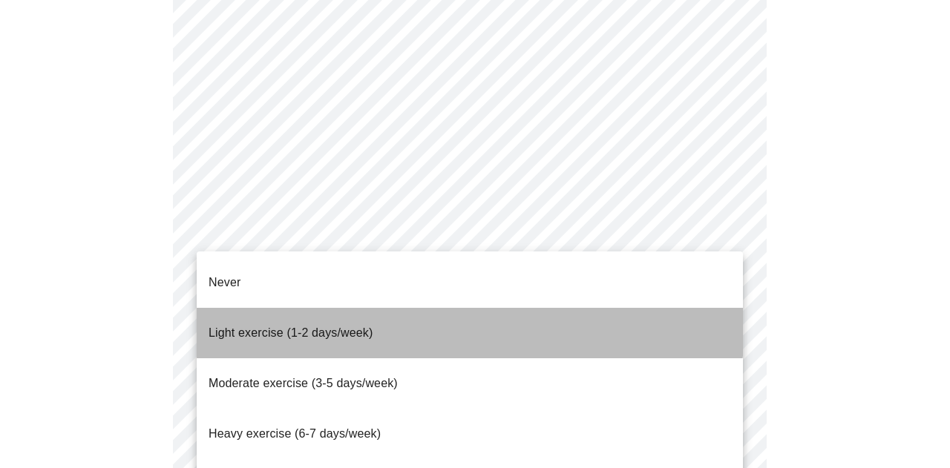
click at [375, 308] on li "Light exercise (1-2 days/week)" at bounding box center [470, 333] width 546 height 50
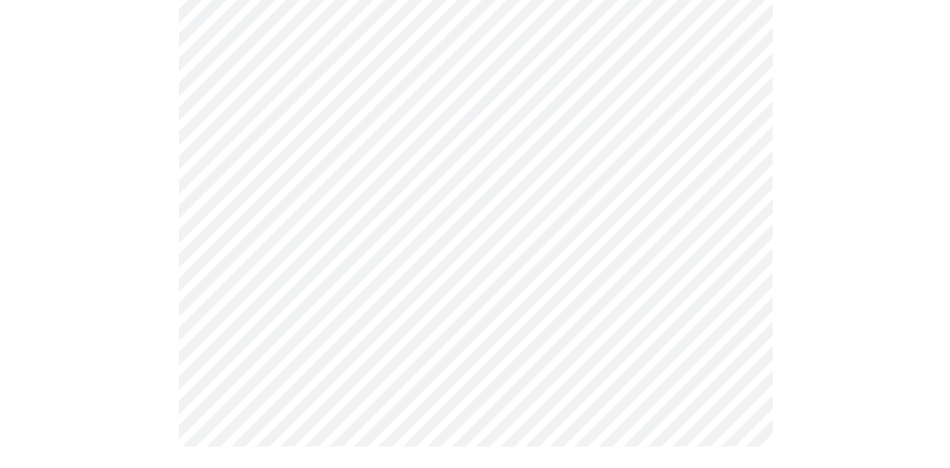
scroll to position [1475, 0]
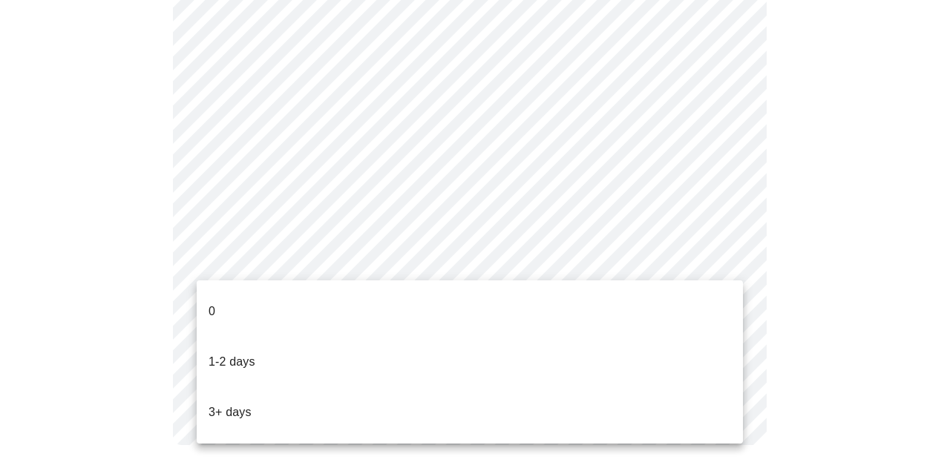
click at [331, 337] on li "1-2 days" at bounding box center [470, 362] width 546 height 50
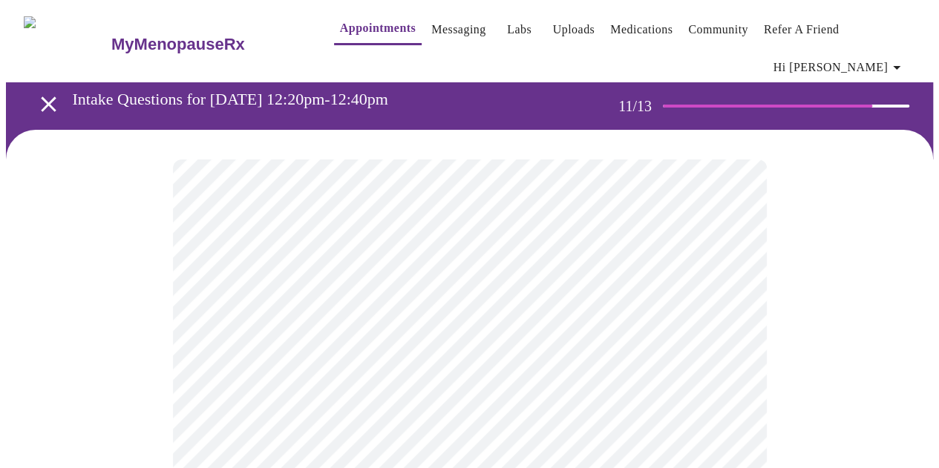
scroll to position [73, 0]
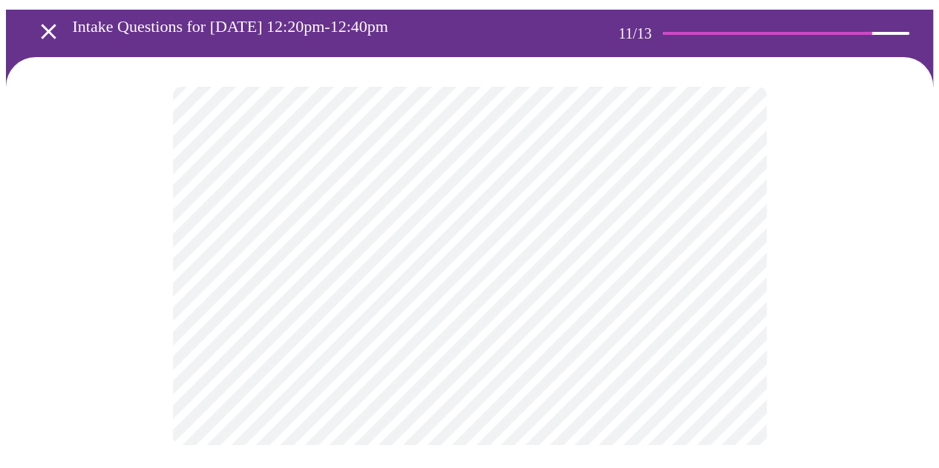
click at [781, 243] on div at bounding box center [469, 266] width 927 height 418
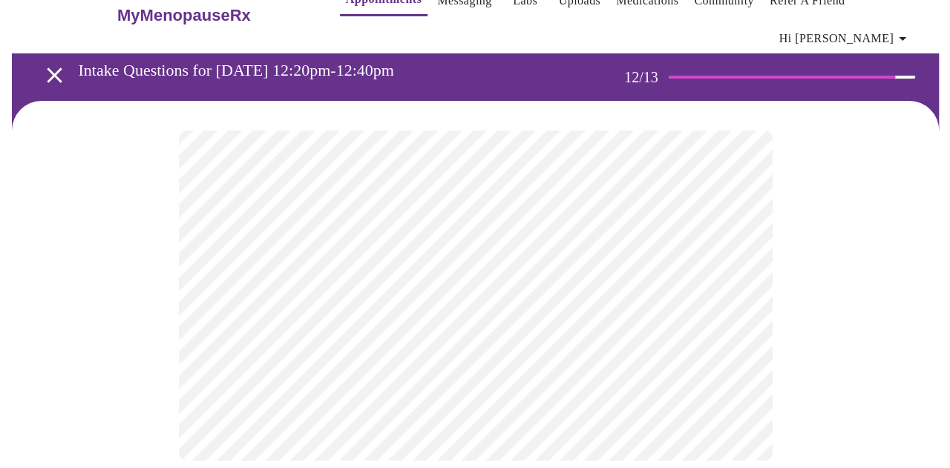
scroll to position [45, 0]
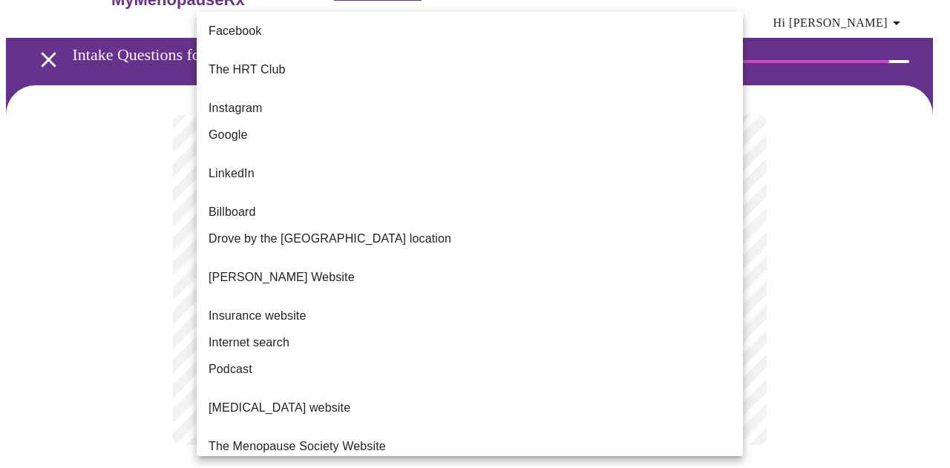
click at [412, 288] on body "MyMenopauseRx Appointments Messaging Labs Uploads Medications Community Refer a…" at bounding box center [475, 218] width 938 height 514
click at [315, 330] on li "Internet search" at bounding box center [470, 343] width 546 height 27
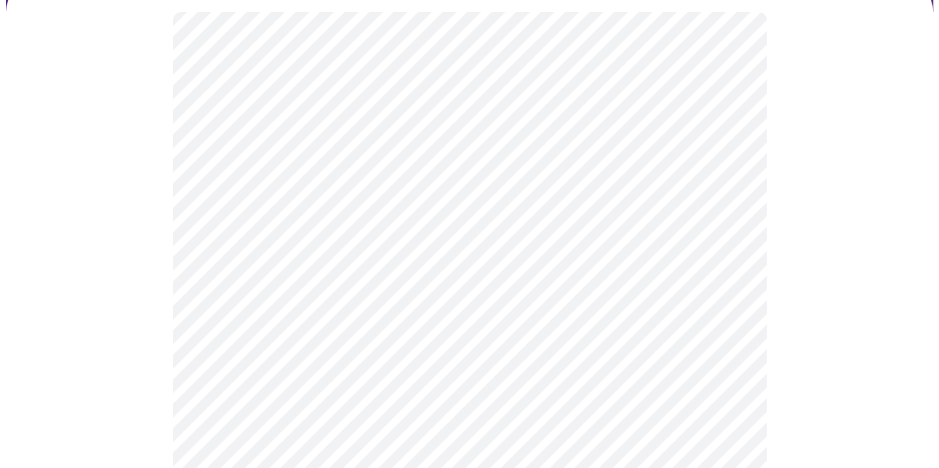
scroll to position [148, 0]
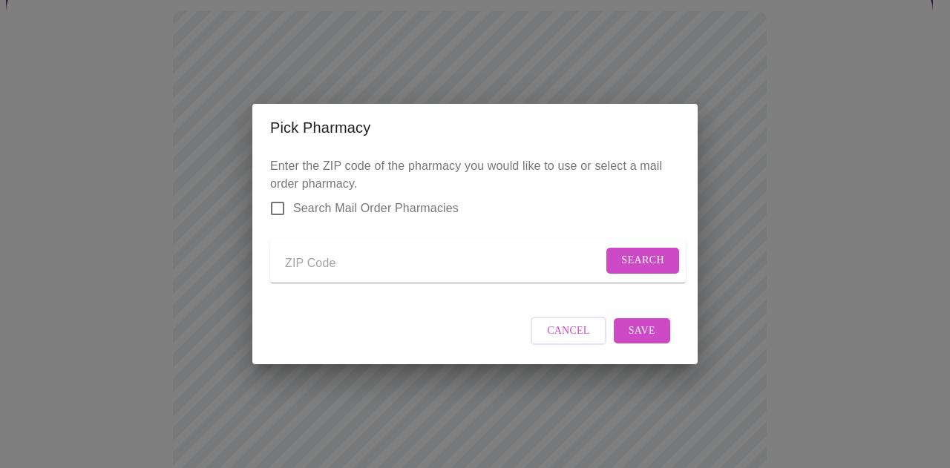
click at [364, 200] on span "Search Mail Order Pharmacies" at bounding box center [376, 209] width 166 height 18
click at [293, 199] on input "Search Mail Order Pharmacies" at bounding box center [277, 208] width 31 height 31
checkbox input "true"
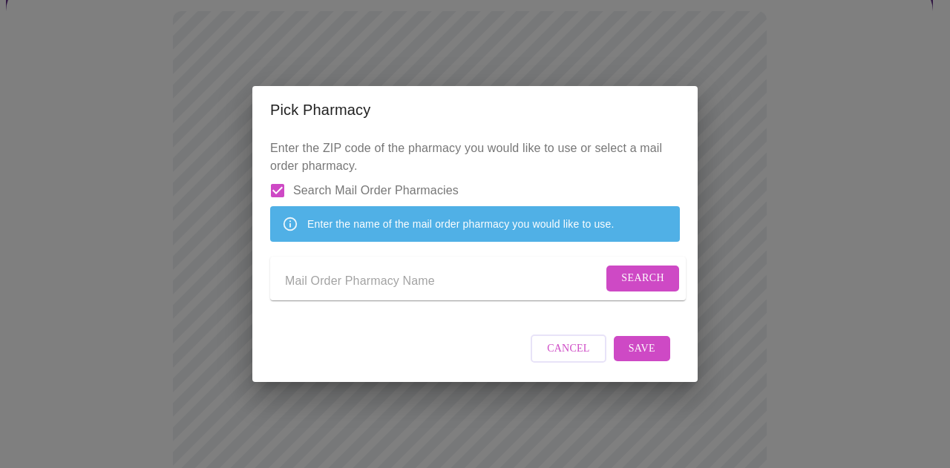
click at [364, 281] on input "Send a message to your care team" at bounding box center [444, 281] width 318 height 24
type input "caremark"
click at [636, 283] on span "Search" at bounding box center [642, 278] width 43 height 19
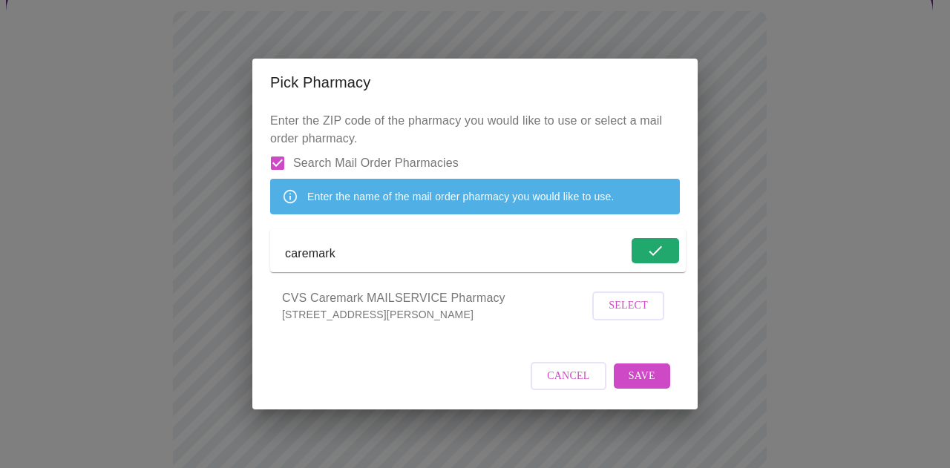
click at [623, 316] on span "Select" at bounding box center [628, 306] width 39 height 19
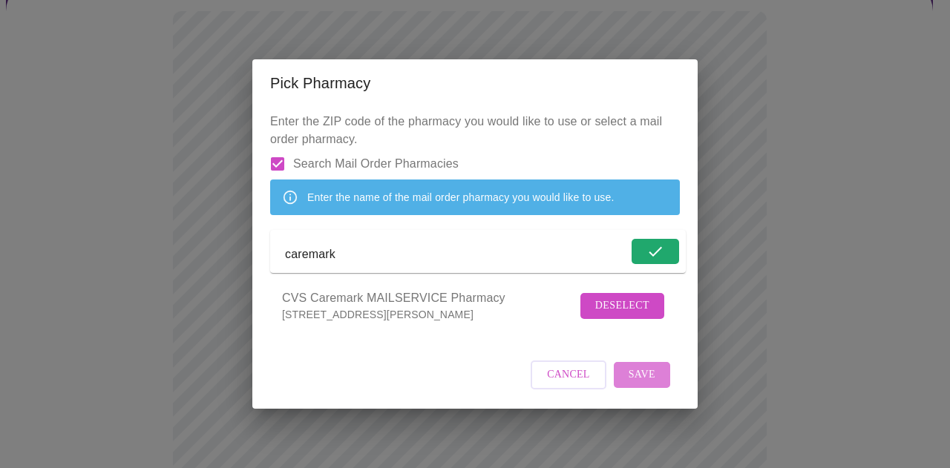
click at [633, 385] on span "Save" at bounding box center [642, 375] width 27 height 19
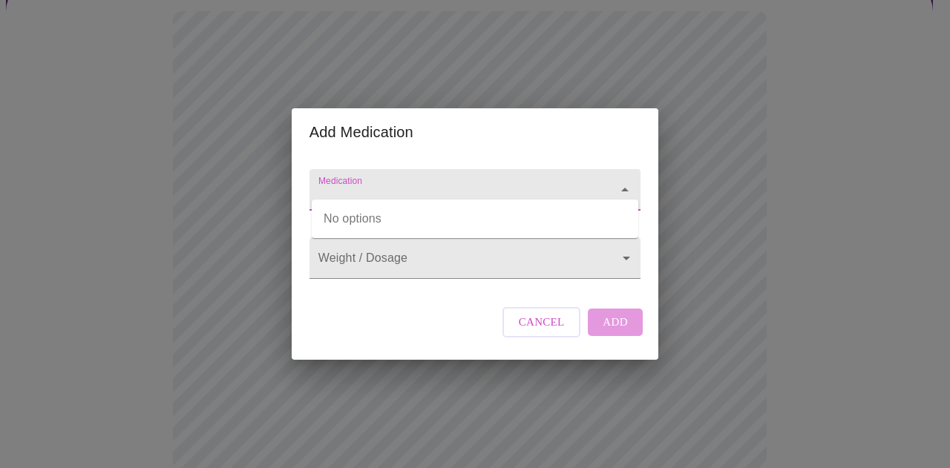
click at [451, 183] on input "Medication" at bounding box center [454, 196] width 277 height 27
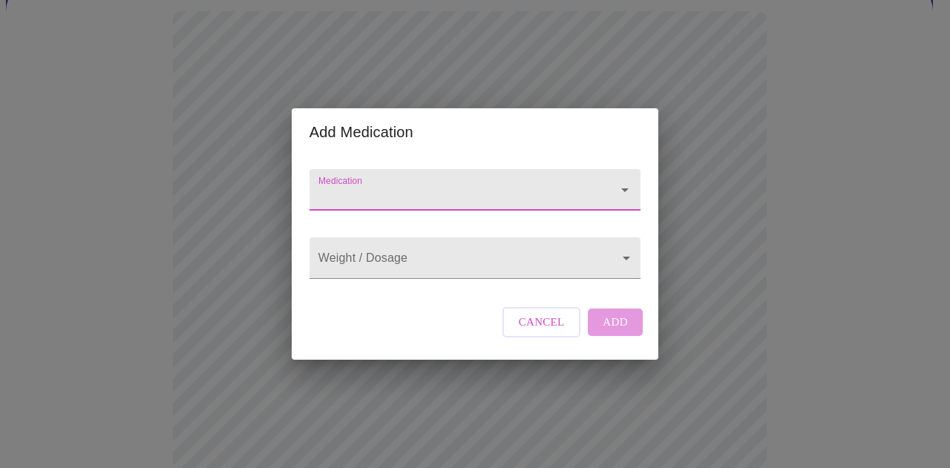
click at [451, 183] on input "Medication" at bounding box center [454, 196] width 277 height 27
click at [432, 261] on body "MyMenopauseRx Appointments Messaging Labs Uploads Medications Community Refer a…" at bounding box center [475, 425] width 938 height 1137
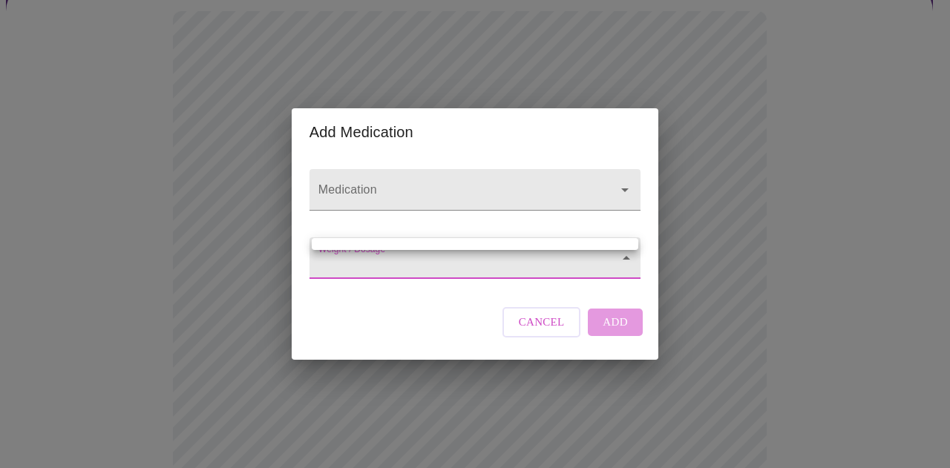
click at [405, 164] on div at bounding box center [475, 234] width 950 height 468
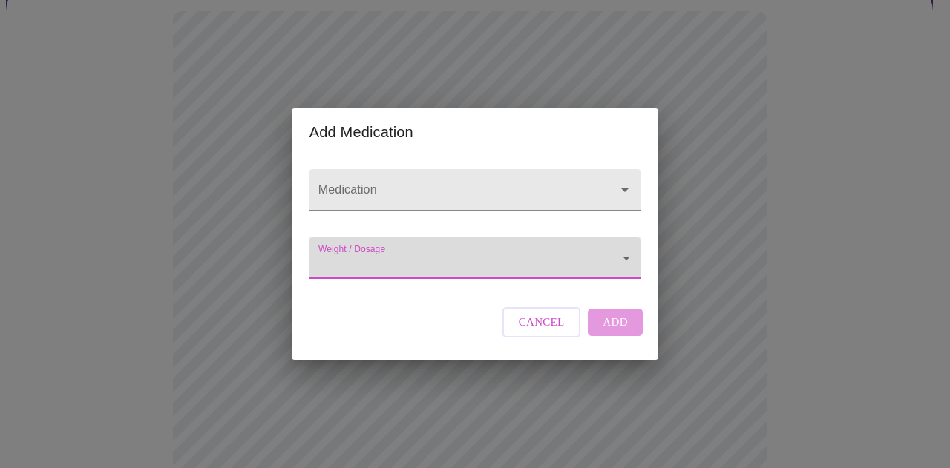
click at [395, 202] on form "Medication" at bounding box center [475, 190] width 331 height 56
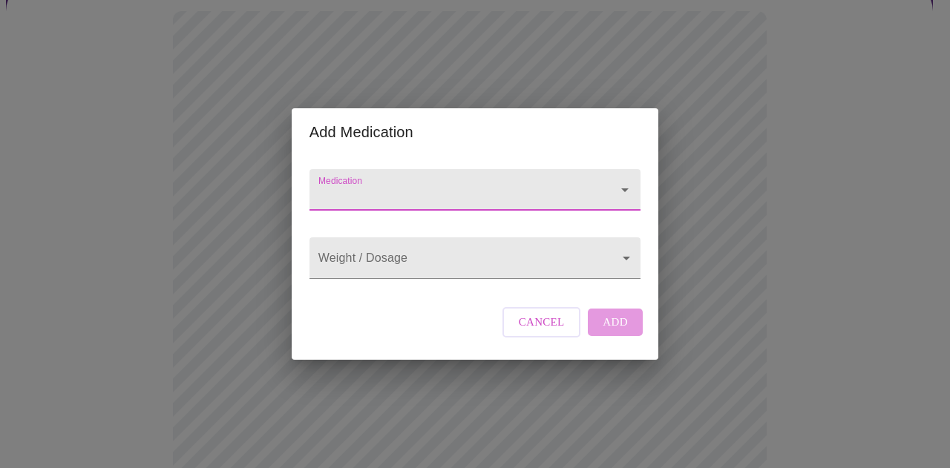
click at [386, 192] on input "Medication" at bounding box center [454, 196] width 277 height 27
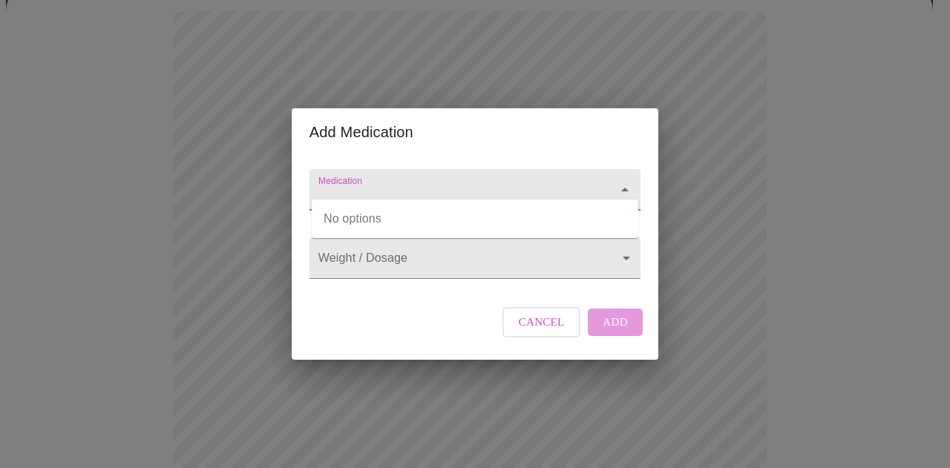
click at [364, 186] on input "Medication" at bounding box center [454, 196] width 277 height 27
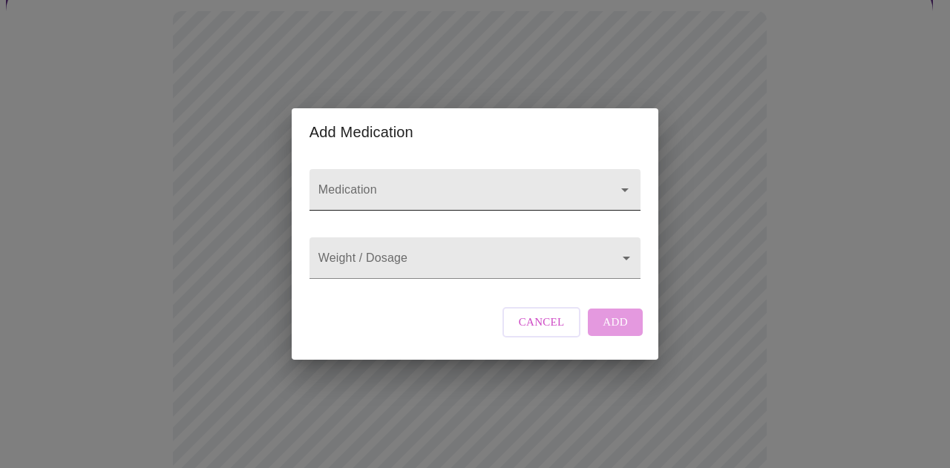
click at [370, 192] on input "Medication" at bounding box center [454, 196] width 277 height 27
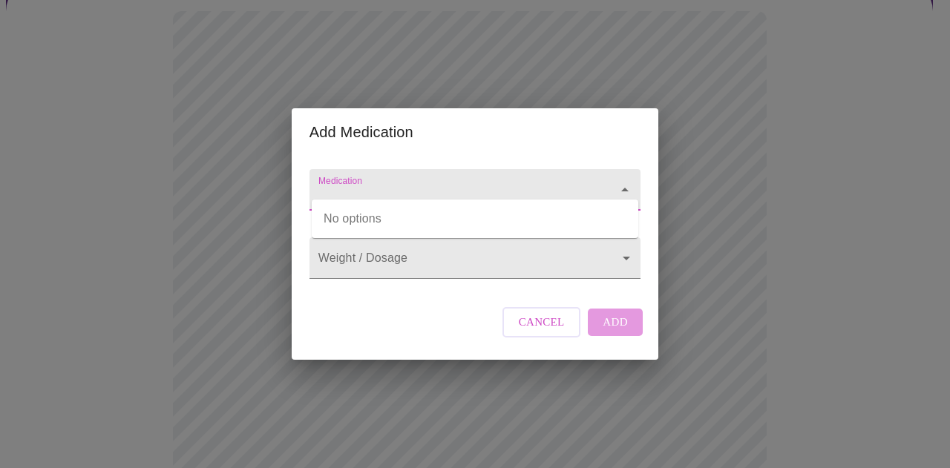
paste input "Do you have a [MEDICAL_DATA]"
drag, startPoint x: 488, startPoint y: 190, endPoint x: 159, endPoint y: 192, distance: 328.9
click at [159, 192] on div "Add Medication Medication Do you have a [MEDICAL_DATA] Weight / Dosage ​ Cancel…" at bounding box center [475, 234] width 950 height 468
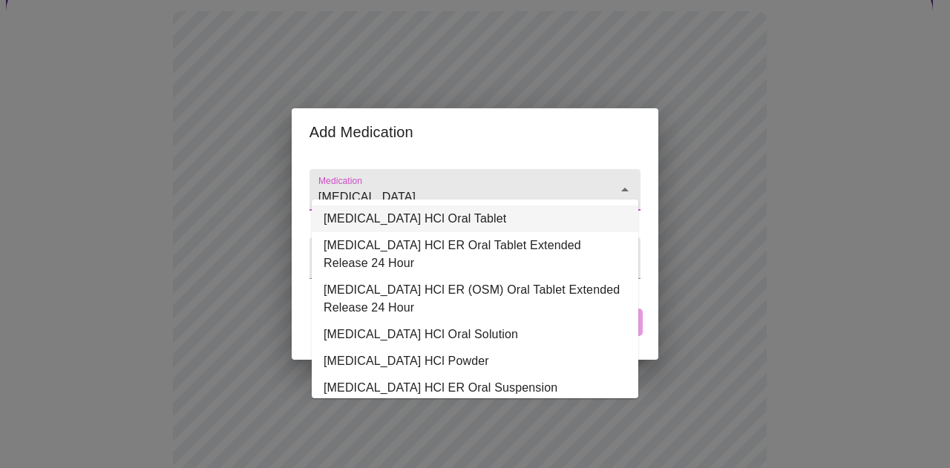
click at [422, 211] on li "[MEDICAL_DATA] HCl Oral Tablet" at bounding box center [475, 219] width 327 height 27
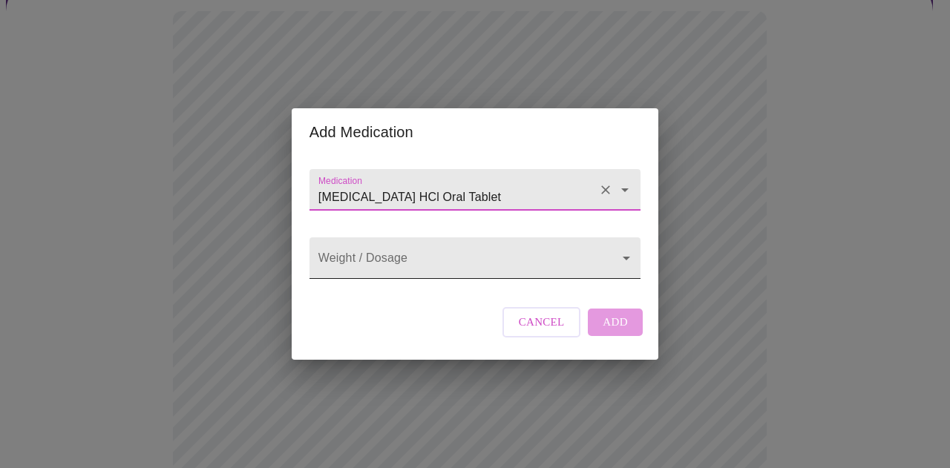
type input "[MEDICAL_DATA] HCl Oral Tablet"
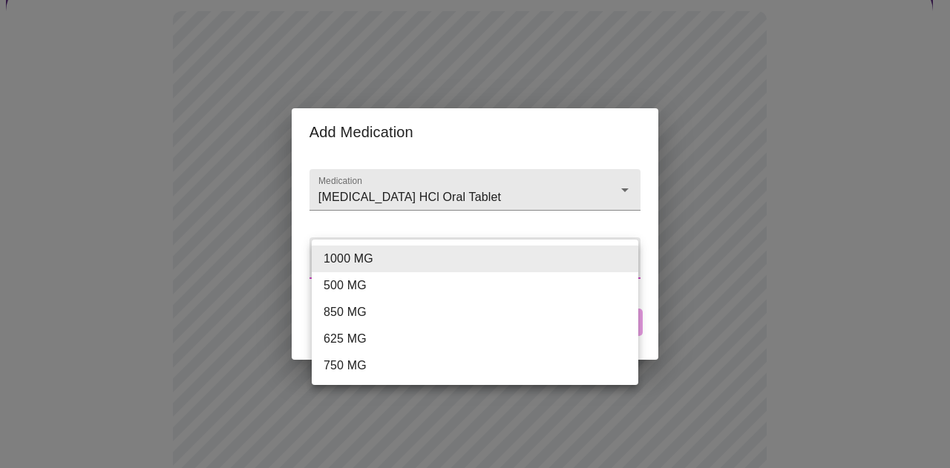
click at [377, 264] on body "MyMenopauseRx Appointments Messaging Labs Uploads Medications Community Refer a…" at bounding box center [475, 425] width 938 height 1137
click at [367, 283] on li "500 MG" at bounding box center [475, 285] width 327 height 27
type input "500 MG"
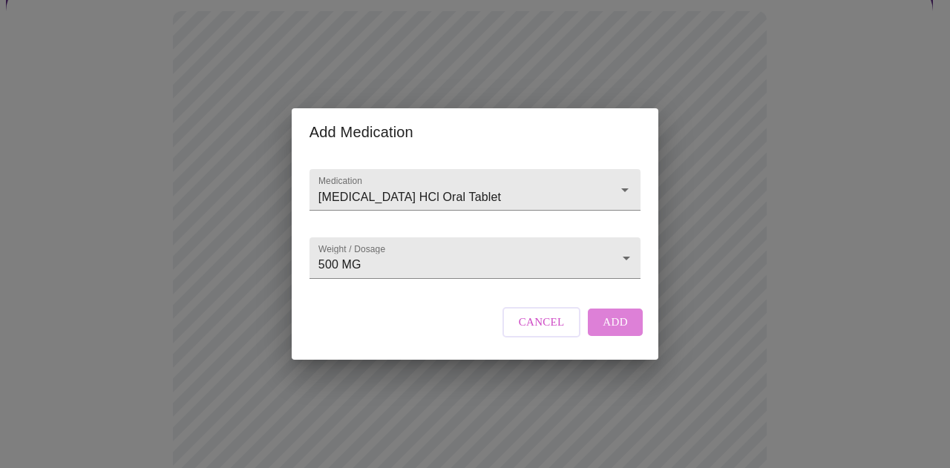
click at [619, 332] on span "Add" at bounding box center [615, 322] width 25 height 19
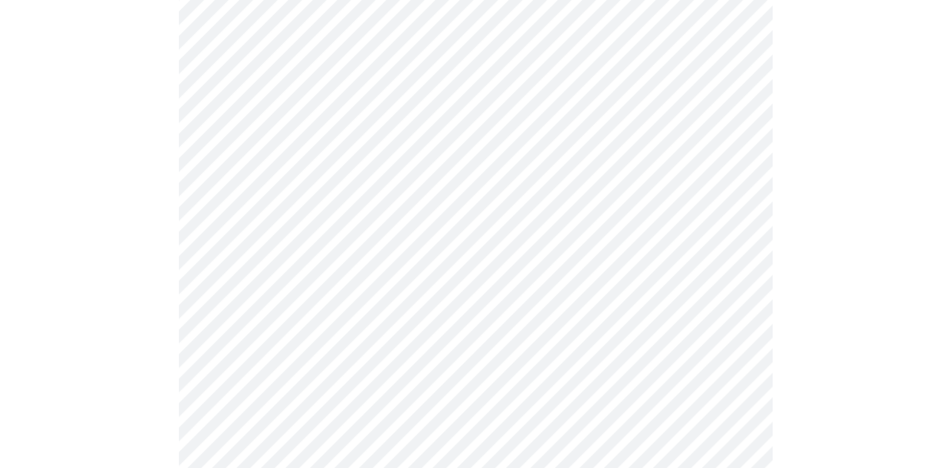
scroll to position [297, 0]
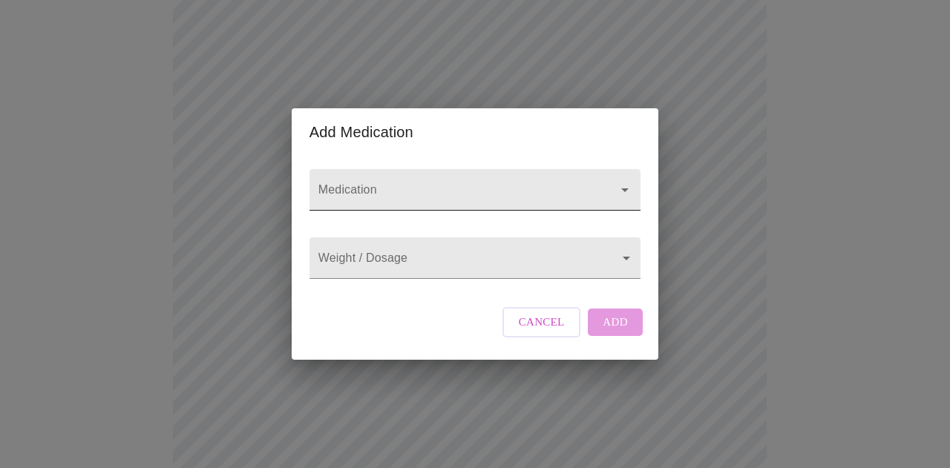
click at [361, 183] on input "Medication" at bounding box center [454, 196] width 277 height 27
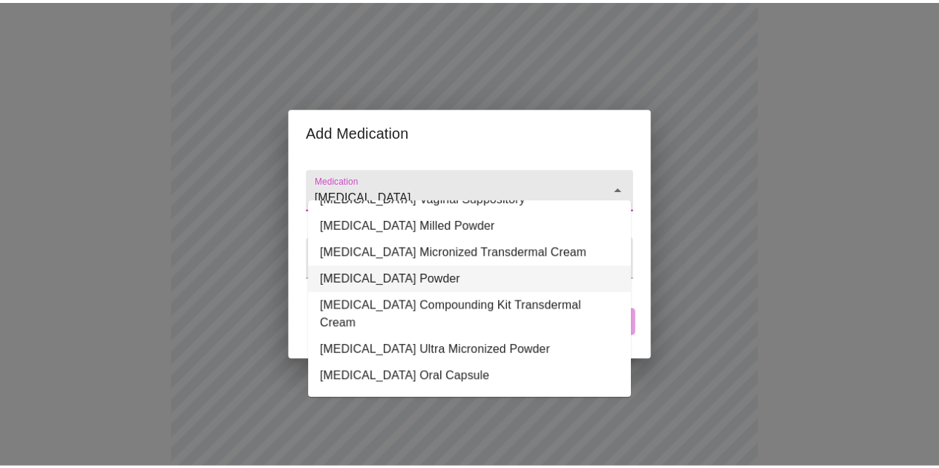
scroll to position [148, 0]
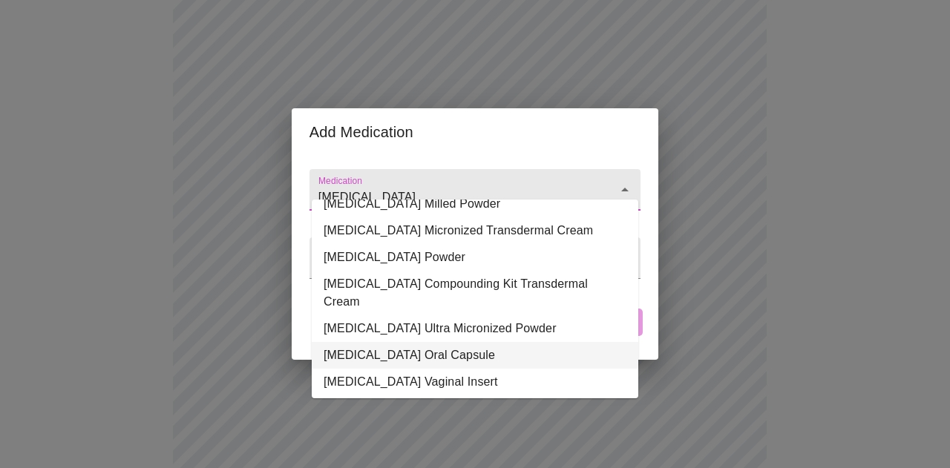
click at [359, 342] on li "[MEDICAL_DATA] Oral Capsule" at bounding box center [475, 355] width 327 height 27
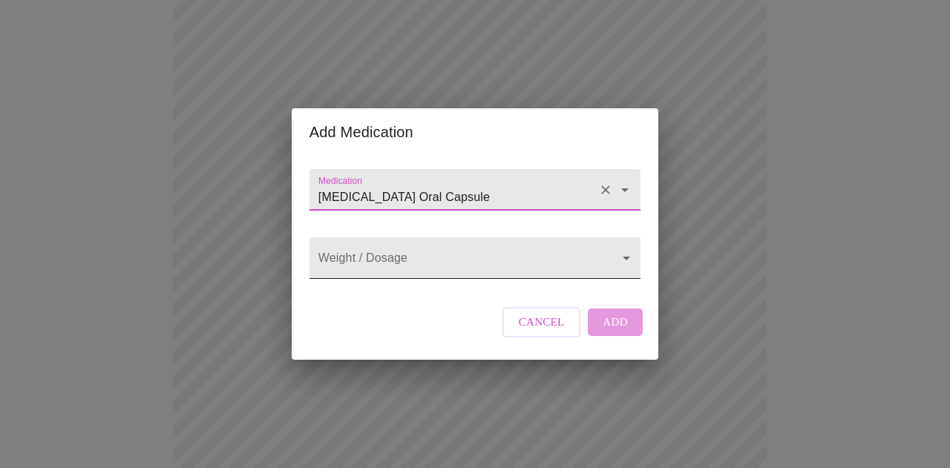
type input "[MEDICAL_DATA] Oral Capsule"
click at [353, 262] on body "MyMenopauseRx Appointments Messaging Labs Uploads Medications Community Refer a…" at bounding box center [475, 294] width 938 height 1170
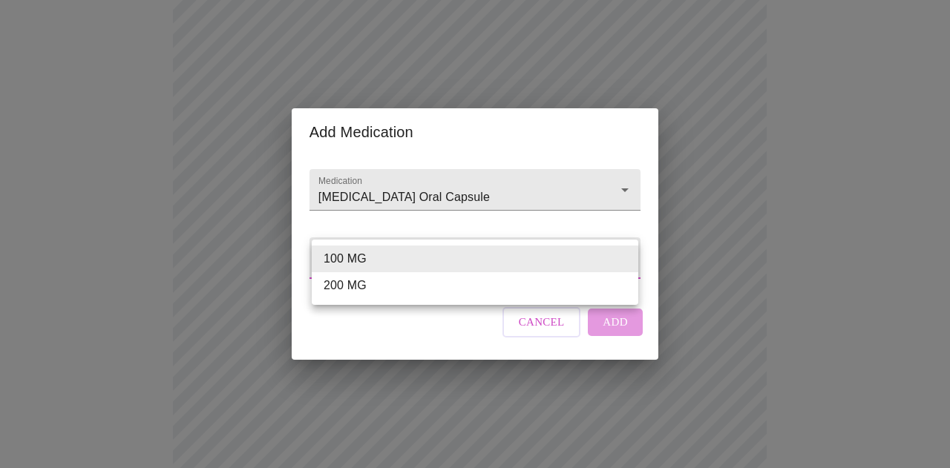
click at [345, 290] on li "200 MG" at bounding box center [475, 285] width 327 height 27
type input "200 MG"
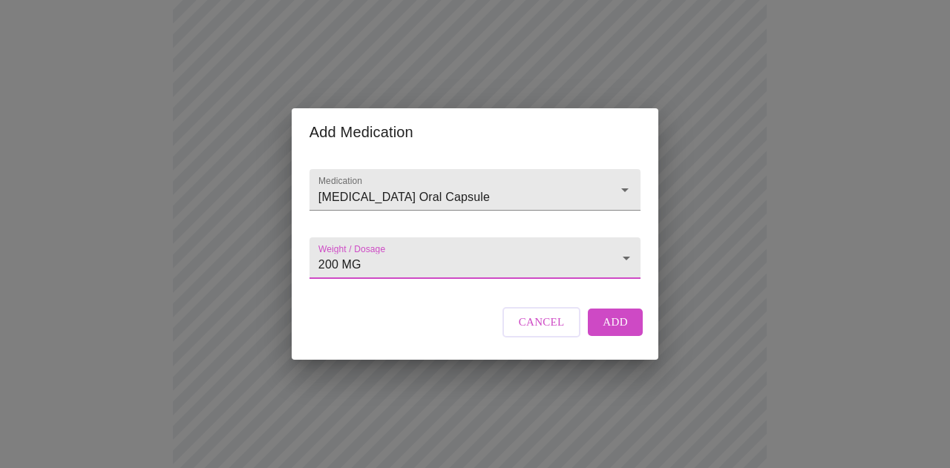
click at [627, 327] on button "Add" at bounding box center [615, 322] width 55 height 27
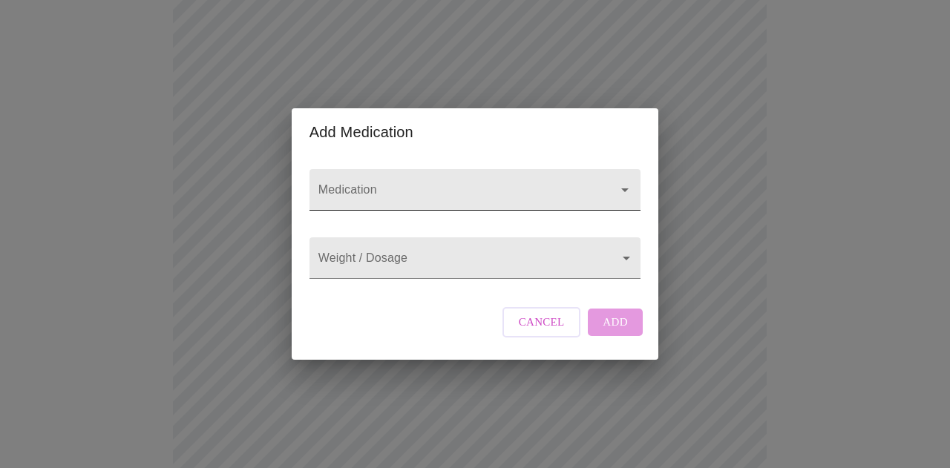
click at [376, 183] on input "Medication" at bounding box center [454, 196] width 277 height 27
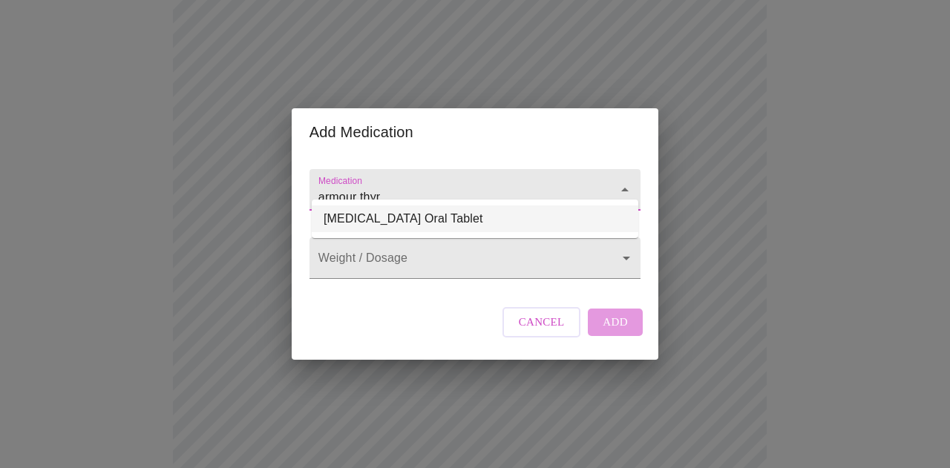
click at [383, 214] on li "[MEDICAL_DATA] Oral Tablet" at bounding box center [475, 219] width 327 height 27
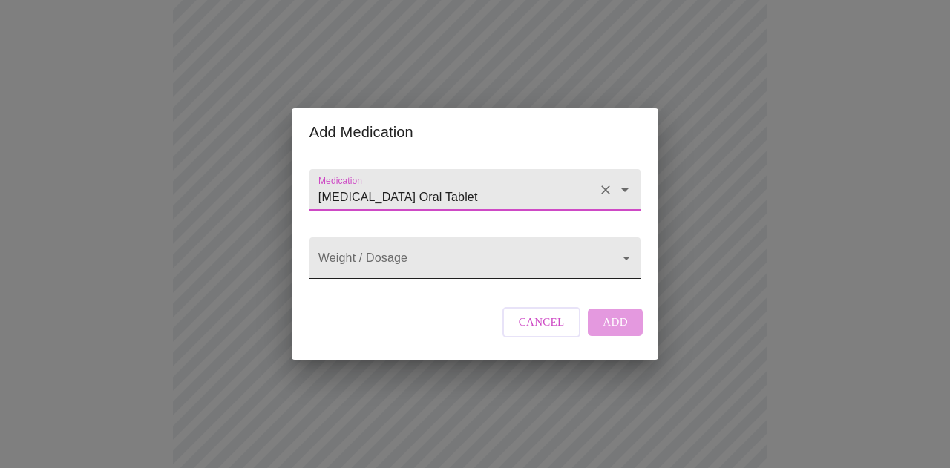
type input "[MEDICAL_DATA] Oral Tablet"
click at [396, 270] on body "MyMenopauseRx Appointments Messaging Labs Uploads Medications Community Refer a…" at bounding box center [475, 321] width 938 height 1225
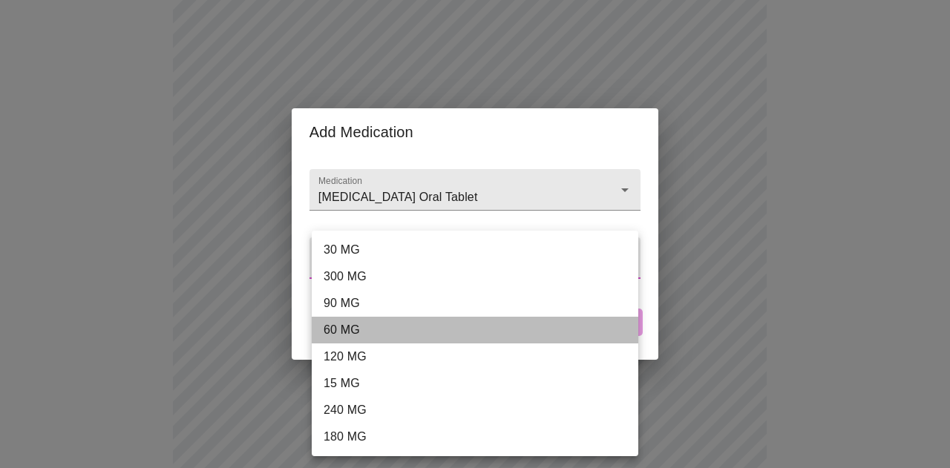
click at [361, 332] on li "60 MG" at bounding box center [475, 330] width 327 height 27
type input "60 MG"
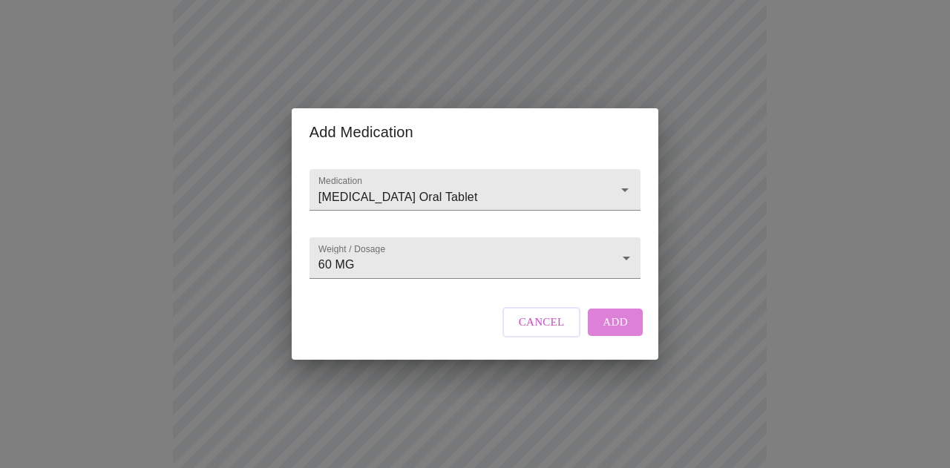
click at [621, 332] on span "Add" at bounding box center [615, 322] width 25 height 19
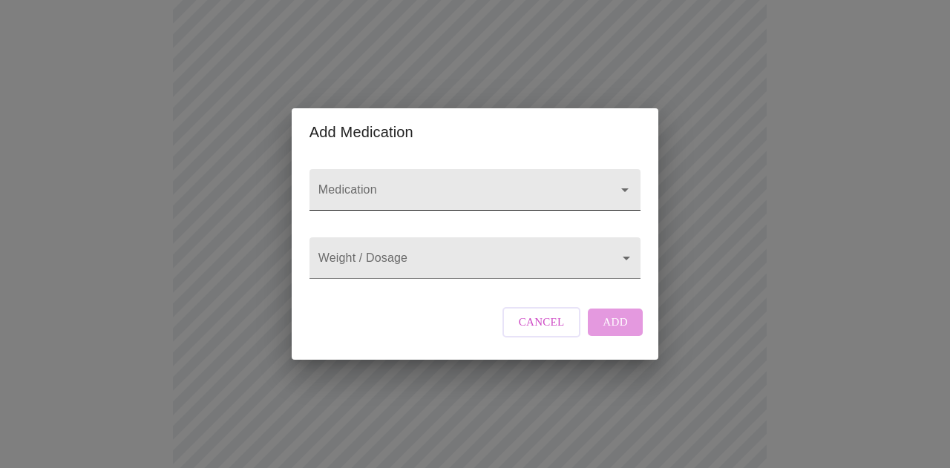
click at [371, 185] on input "Medication" at bounding box center [454, 196] width 277 height 27
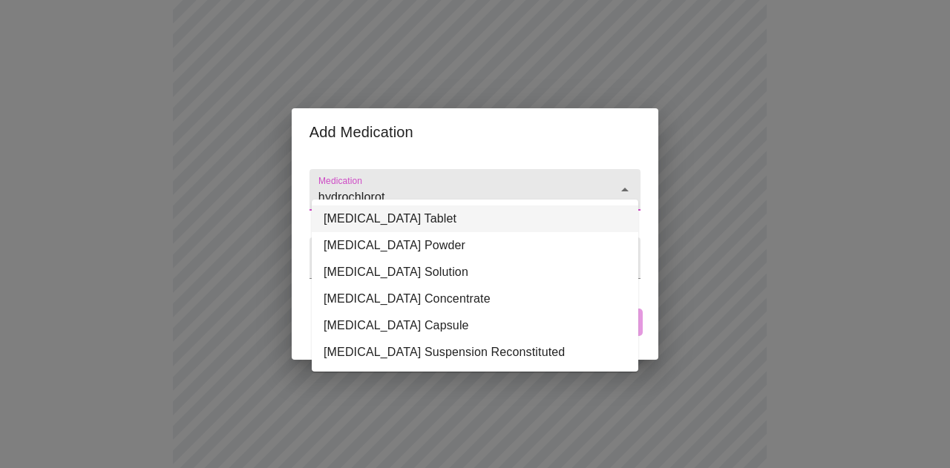
click at [376, 221] on li "[MEDICAL_DATA] Tablet" at bounding box center [475, 219] width 327 height 27
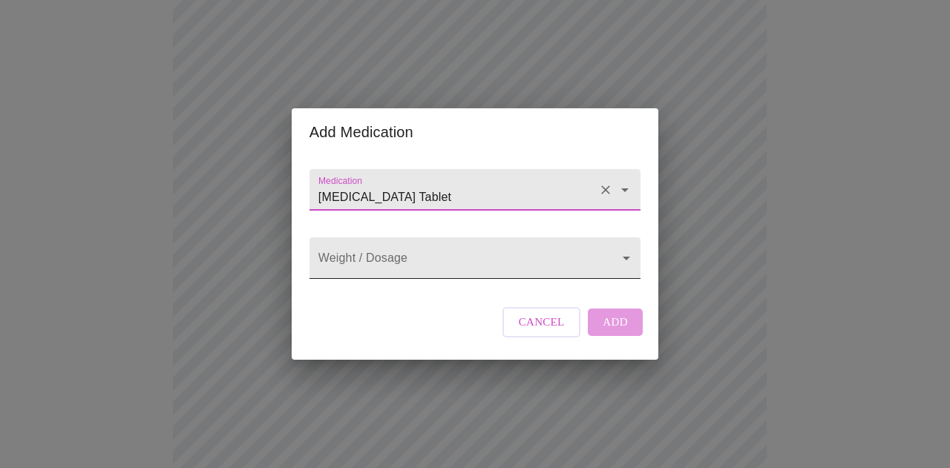
type input "[MEDICAL_DATA] Tablet"
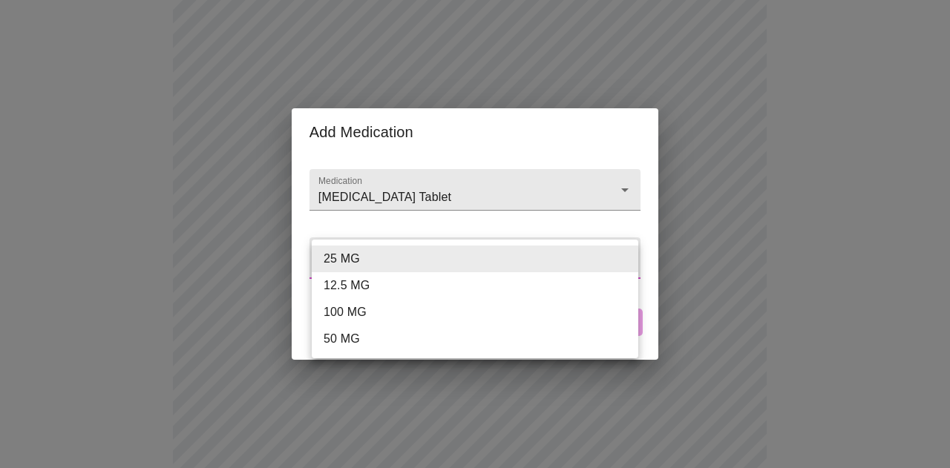
click at [463, 262] on body "MyMenopauseRx Appointments Messaging Labs Uploads Medications Community Refer a…" at bounding box center [475, 349] width 938 height 1280
click at [350, 290] on li "12.5 MG" at bounding box center [475, 285] width 327 height 27
type input "12.5 MG"
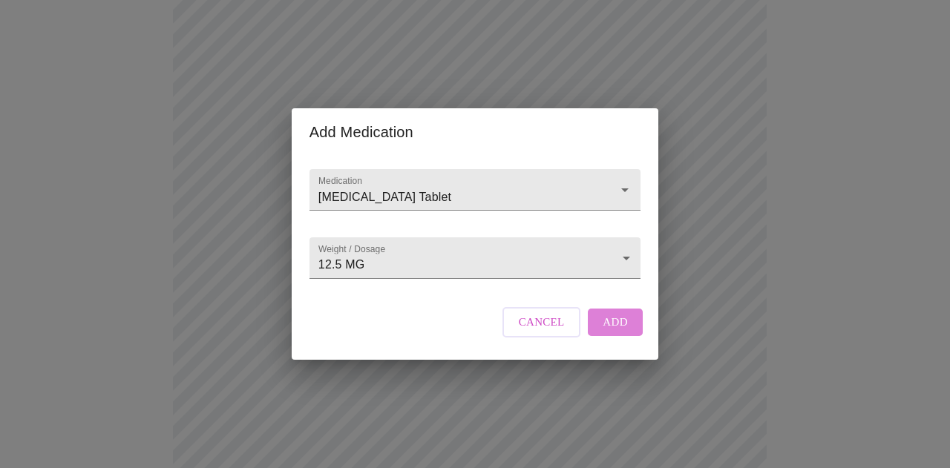
click at [624, 332] on span "Add" at bounding box center [615, 322] width 25 height 19
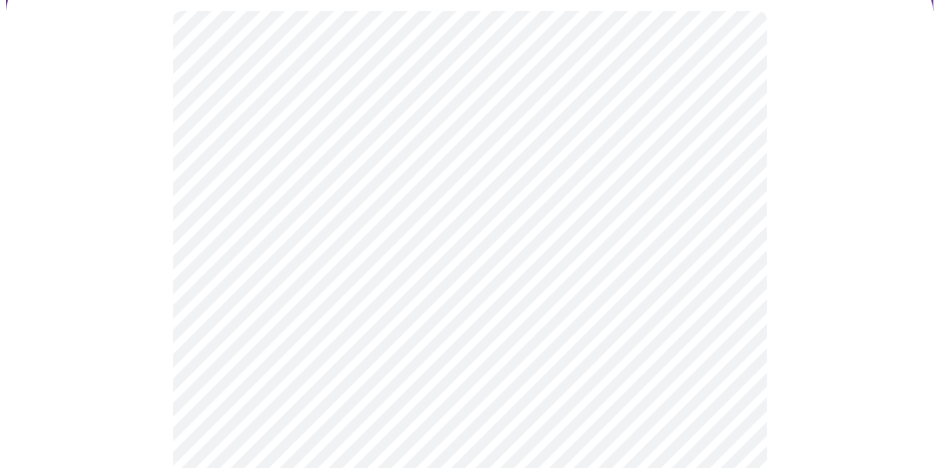
scroll to position [297, 0]
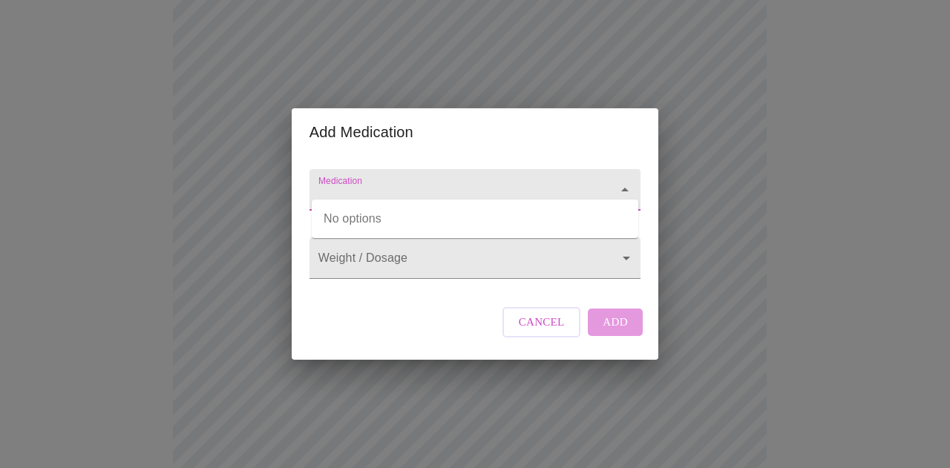
click at [400, 186] on input "Medication" at bounding box center [454, 196] width 277 height 27
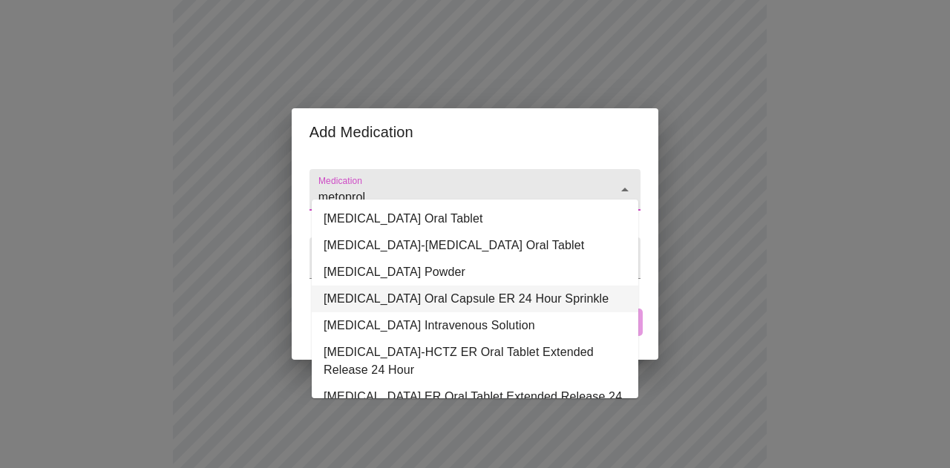
click at [392, 295] on li "[MEDICAL_DATA] Oral Capsule ER 24 Hour Sprinkle" at bounding box center [475, 299] width 327 height 27
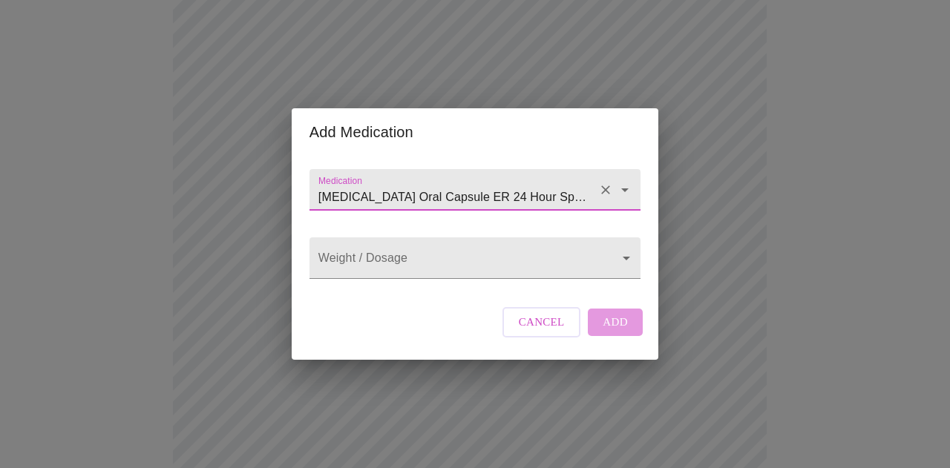
click at [554, 183] on input "[MEDICAL_DATA] Oral Capsule ER 24 Hour Sprinkle" at bounding box center [454, 196] width 277 height 27
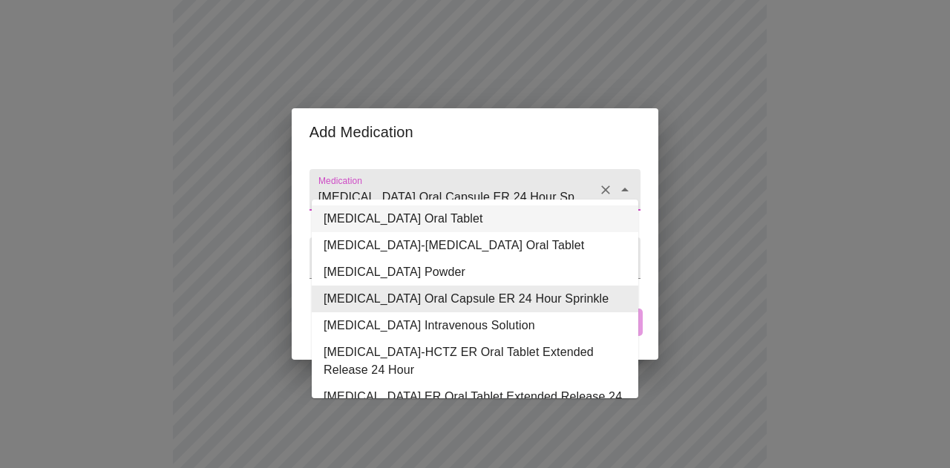
click at [471, 183] on input "[MEDICAL_DATA] Oral Capsule ER 24 Hour Sprinkle" at bounding box center [454, 196] width 277 height 27
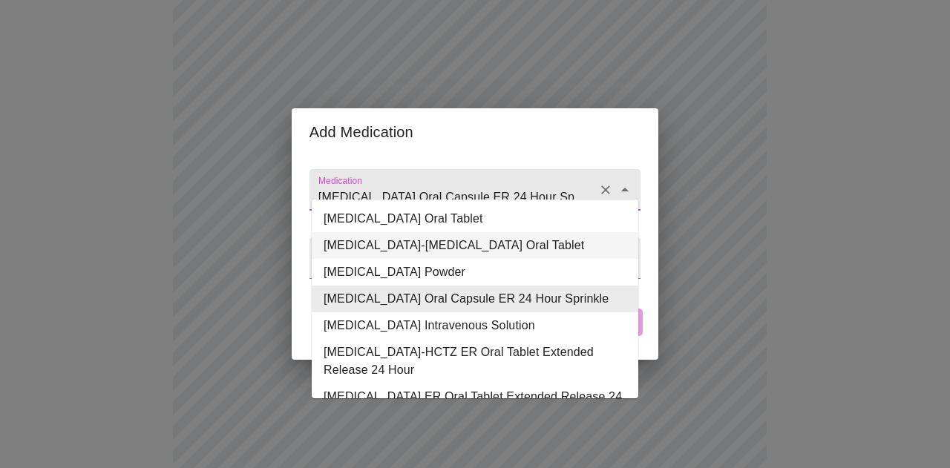
type input "[MEDICAL_DATA] Oral Capsule ER 24 Hour Sprinkle"
click at [165, 280] on div "Add Medication Medication [MEDICAL_DATA] Oral Capsule ER 24 Hour Sprinkle Weigh…" at bounding box center [475, 234] width 950 height 468
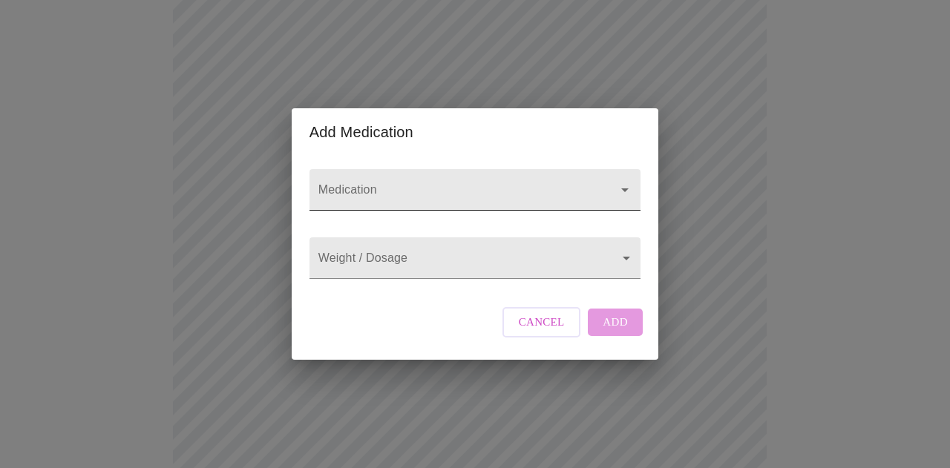
click at [376, 169] on div at bounding box center [475, 190] width 331 height 42
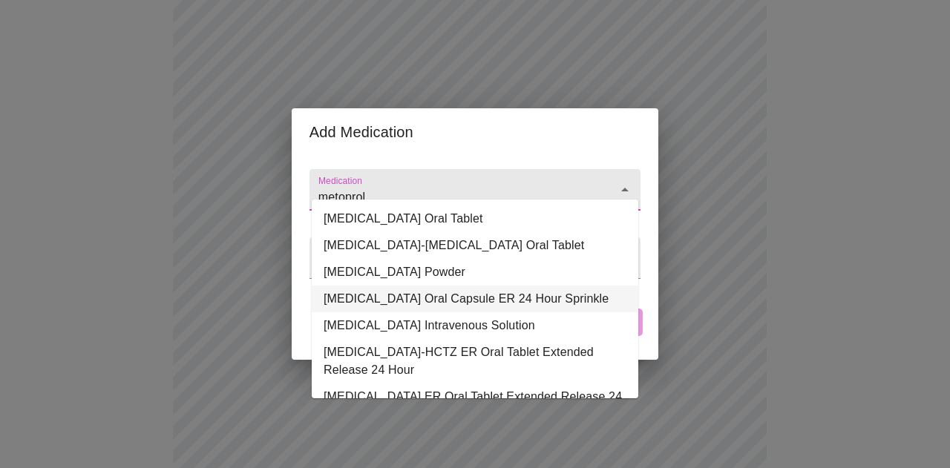
click at [386, 294] on li "[MEDICAL_DATA] Oral Capsule ER 24 Hour Sprinkle" at bounding box center [475, 299] width 327 height 27
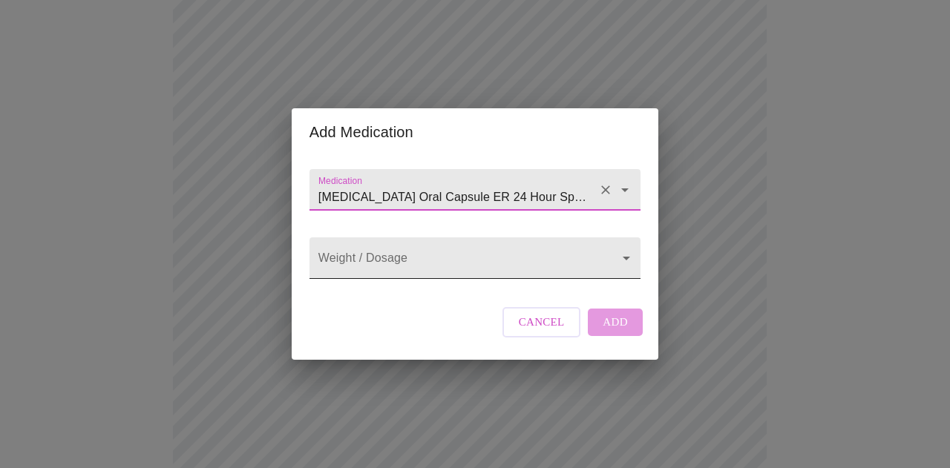
type input "[MEDICAL_DATA] Oral Capsule ER 24 Hour Sprinkle"
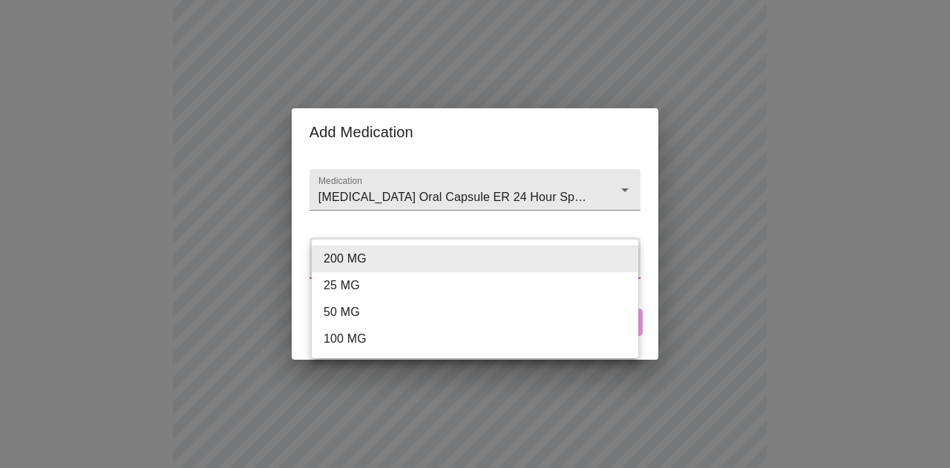
click at [356, 270] on body "MyMenopauseRx Appointments Messaging Labs Uploads Medications Community Refer a…" at bounding box center [475, 349] width 938 height 1280
click at [362, 338] on li "100 MG" at bounding box center [475, 339] width 327 height 27
type input "100 MG"
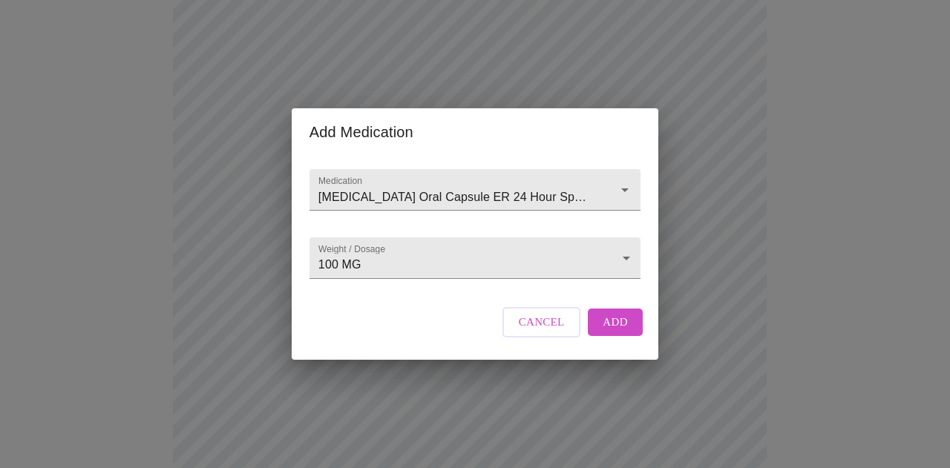
drag, startPoint x: 607, startPoint y: 322, endPoint x: 624, endPoint y: 327, distance: 17.8
click at [608, 322] on div "Cancel Add" at bounding box center [573, 322] width 148 height 45
click at [595, 336] on button "Add" at bounding box center [615, 322] width 55 height 27
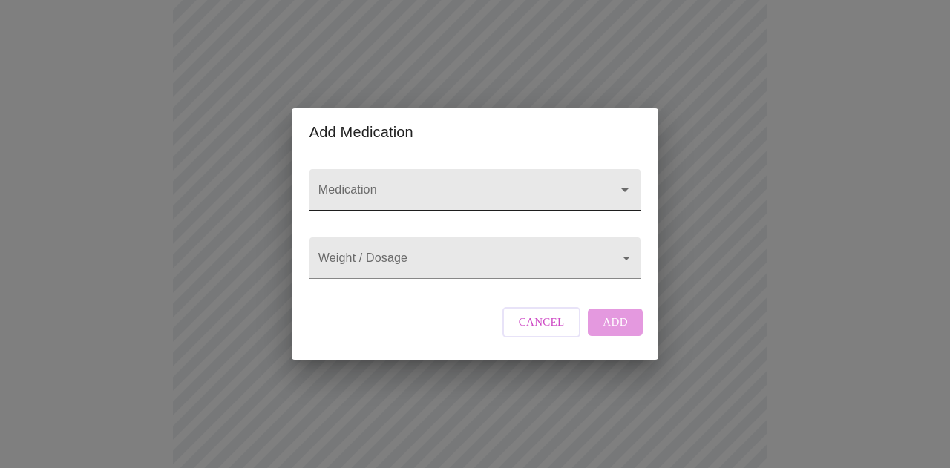
click at [367, 183] on input "Medication" at bounding box center [454, 196] width 277 height 27
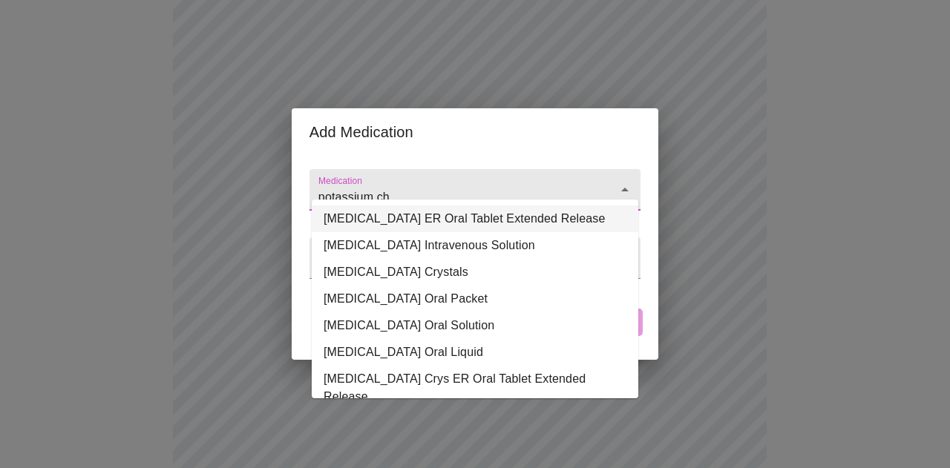
click at [374, 219] on li "[MEDICAL_DATA] ER Oral Tablet Extended Release" at bounding box center [475, 219] width 327 height 27
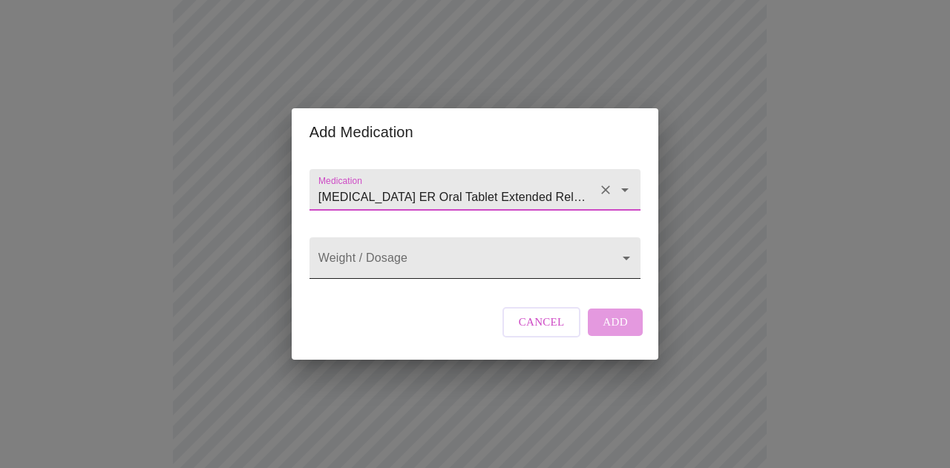
type input "[MEDICAL_DATA] ER Oral Tablet Extended Release"
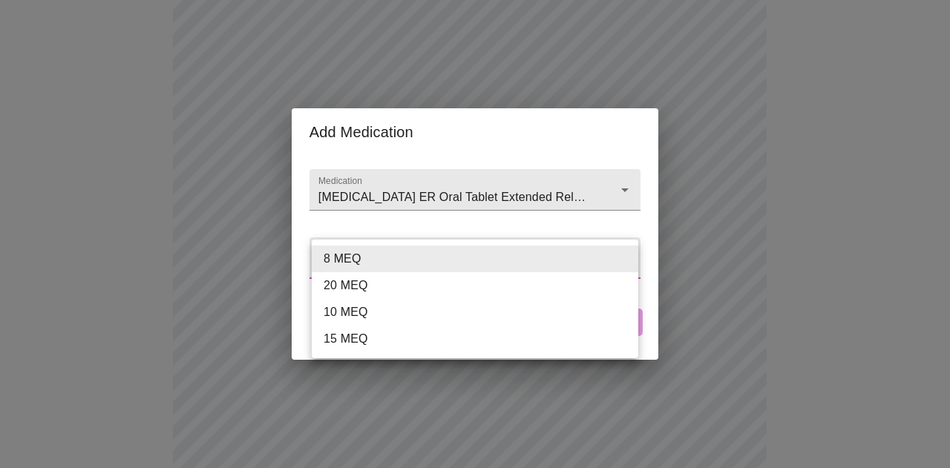
click at [382, 260] on body "MyMenopauseRx Appointments Messaging Labs Uploads Medications Community Refer a…" at bounding box center [475, 376] width 938 height 1335
click at [373, 304] on li "10 MEQ" at bounding box center [475, 312] width 327 height 27
type input "10 MEQ"
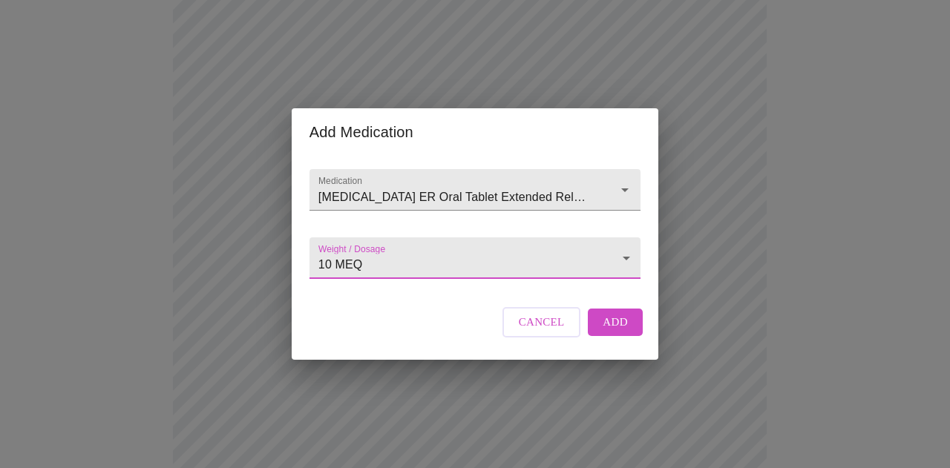
click at [610, 332] on span "Add" at bounding box center [615, 322] width 25 height 19
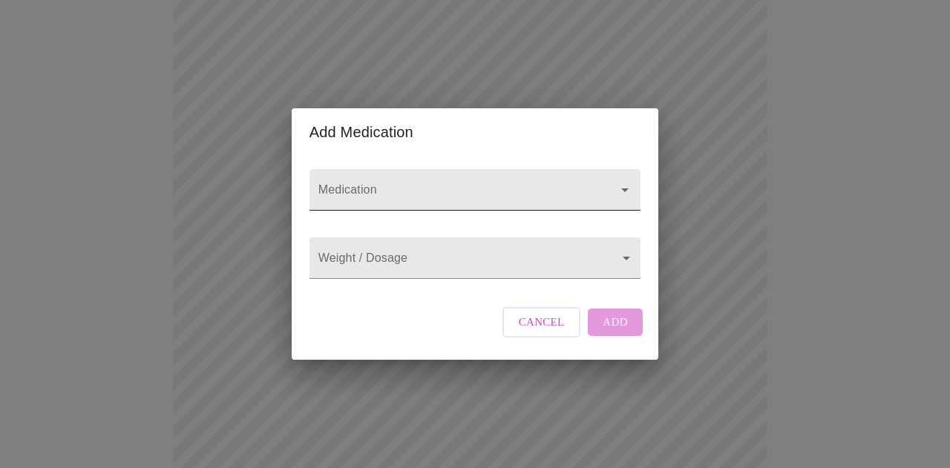
click at [342, 183] on input "Medication" at bounding box center [454, 196] width 277 height 27
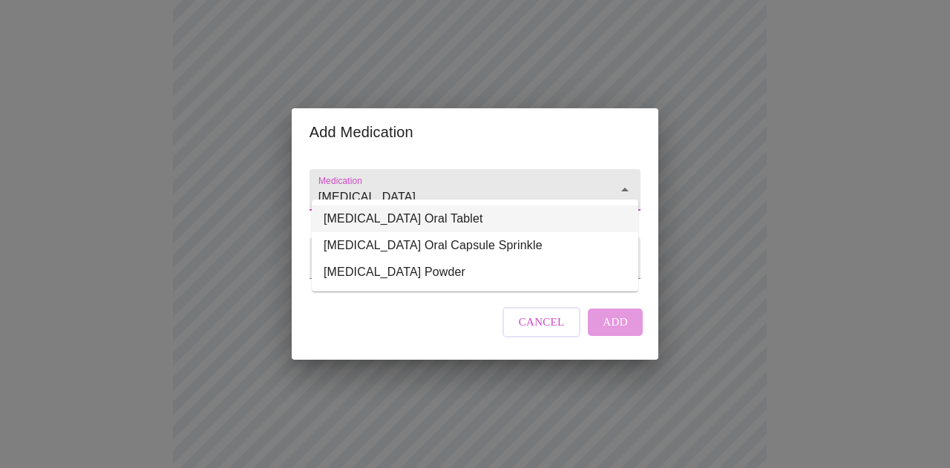
click at [352, 220] on li "[MEDICAL_DATA] Oral Tablet" at bounding box center [475, 219] width 327 height 27
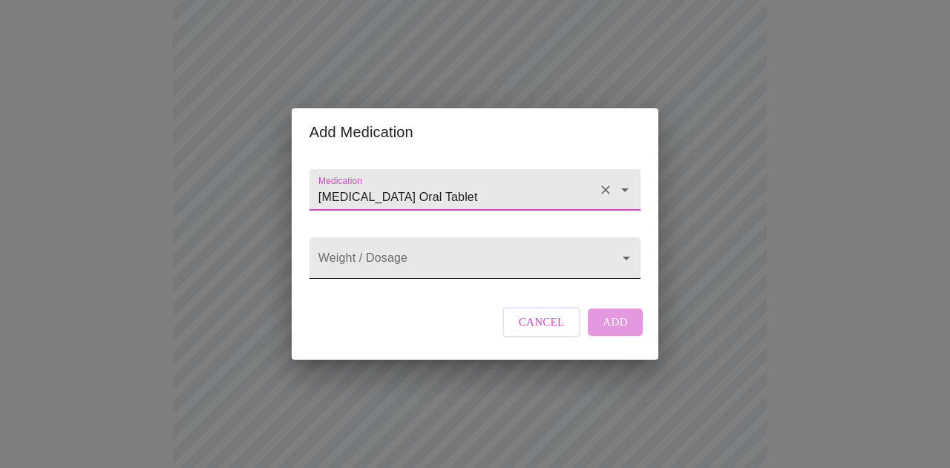
type input "[MEDICAL_DATA] Oral Tablet"
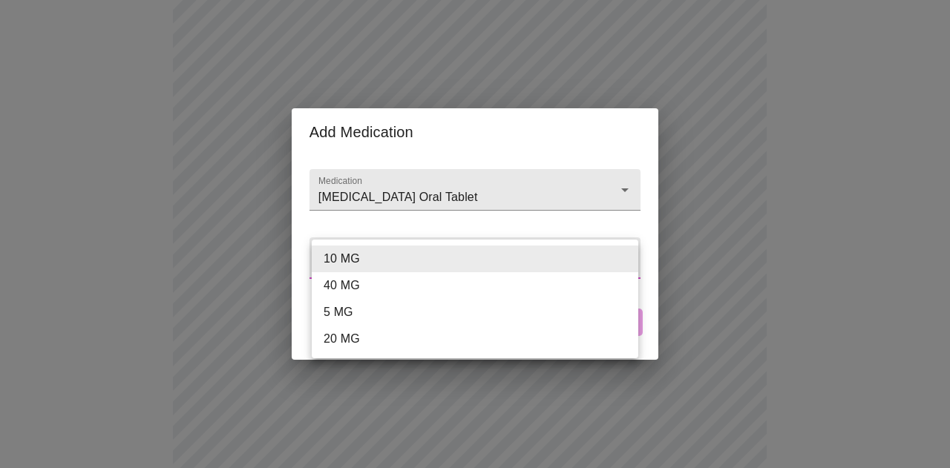
click at [391, 256] on body "MyMenopauseRx Appointments Messaging Labs Uploads Medications Community Refer a…" at bounding box center [475, 404] width 938 height 1390
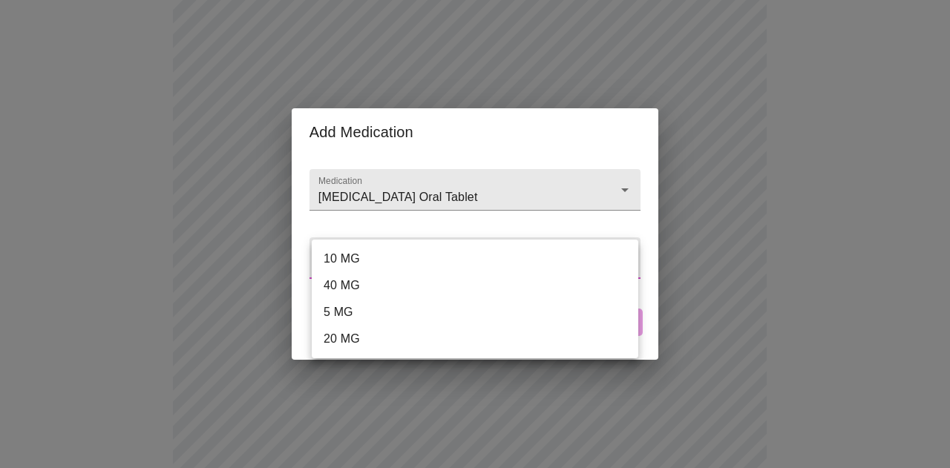
click at [355, 261] on li "10 MG" at bounding box center [475, 259] width 327 height 27
type input "10 MG"
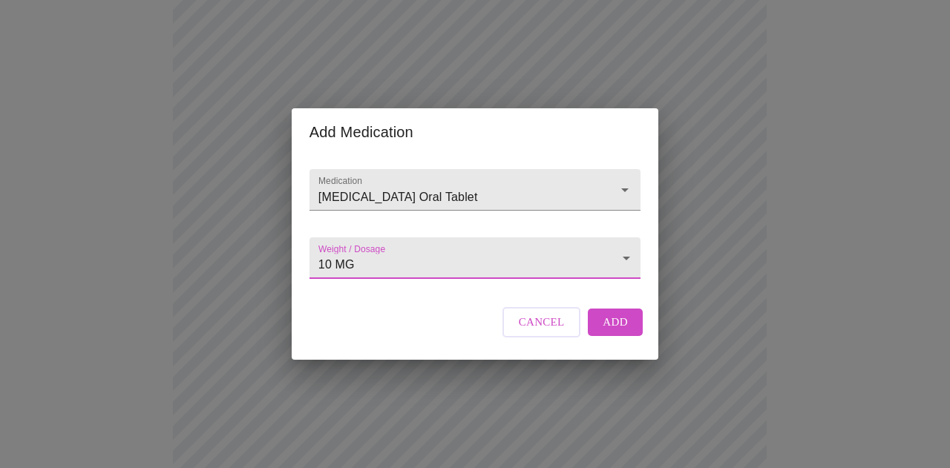
click at [614, 332] on span "Add" at bounding box center [615, 322] width 25 height 19
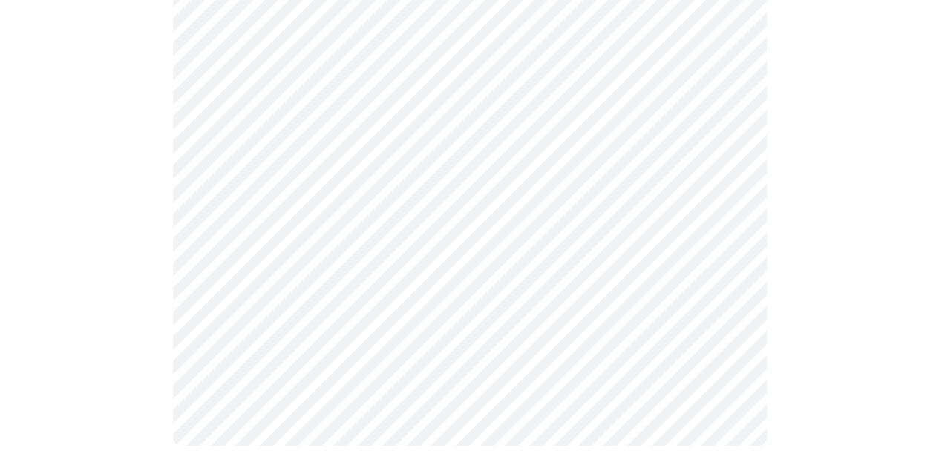
scroll to position [976, 0]
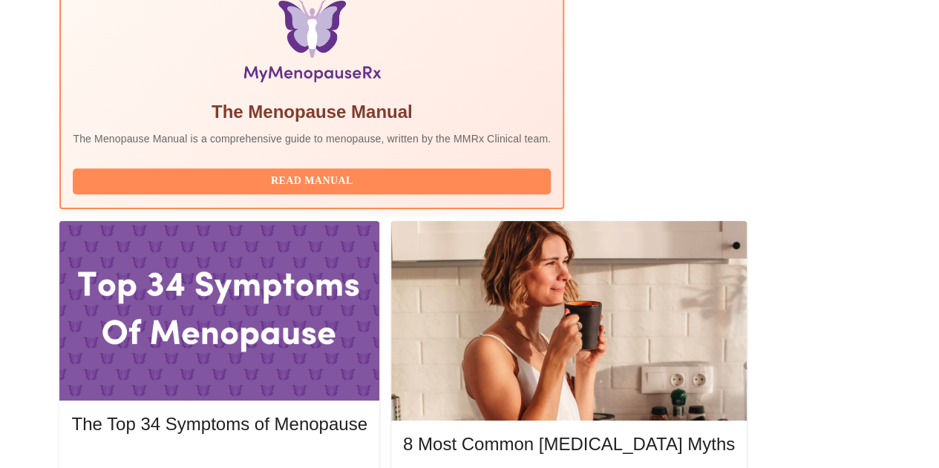
scroll to position [531, 0]
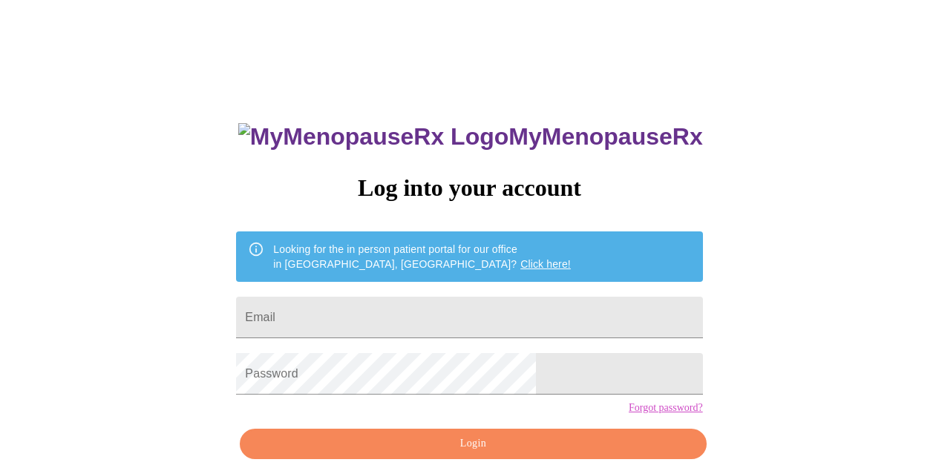
scroll to position [66, 0]
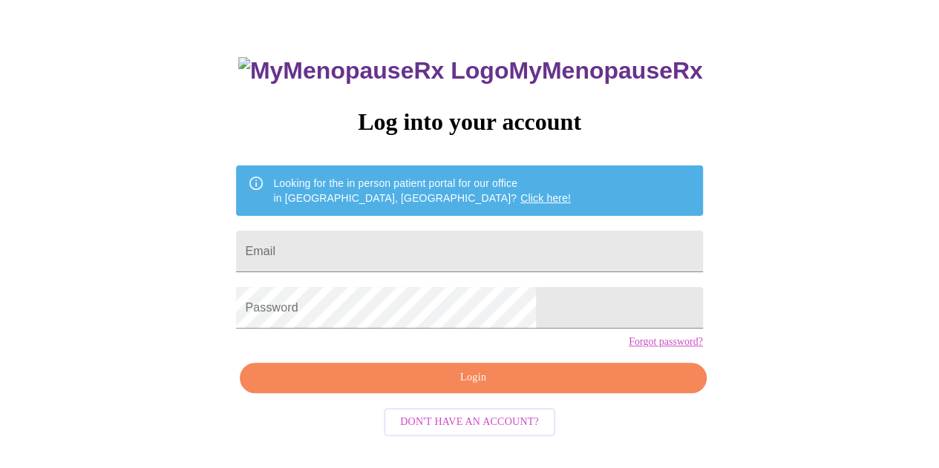
type input "[EMAIL_ADDRESS][DOMAIN_NAME]"
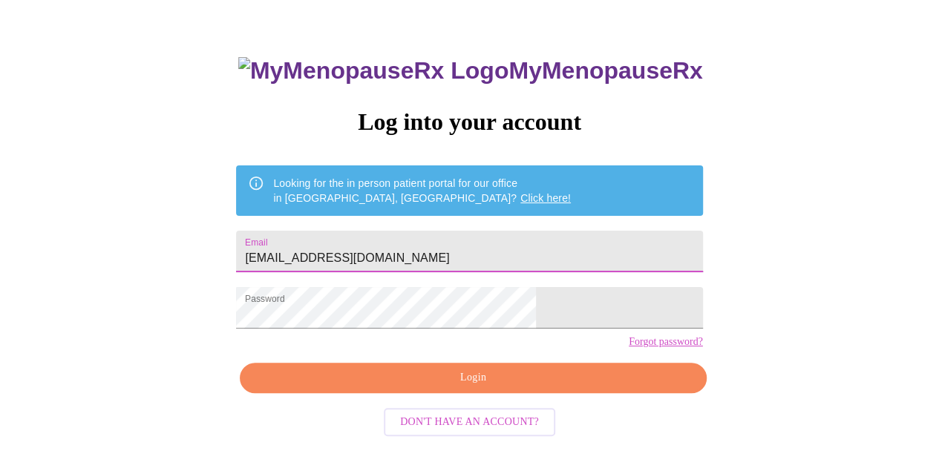
click at [468, 388] on span "Login" at bounding box center [473, 378] width 432 height 19
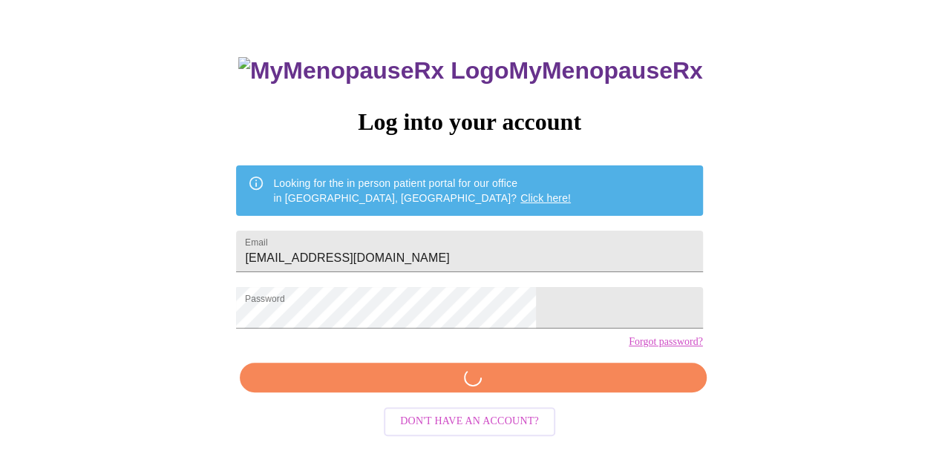
scroll to position [65, 0]
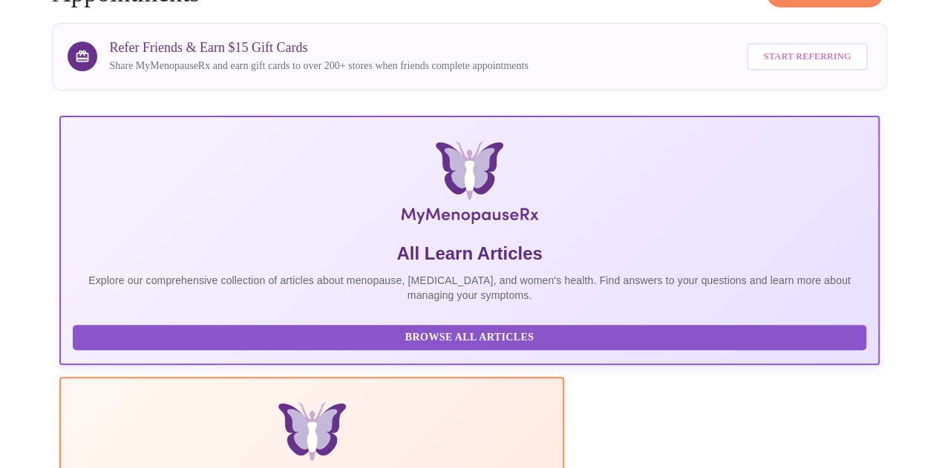
scroll to position [148, 0]
